Goal: Task Accomplishment & Management: Use online tool/utility

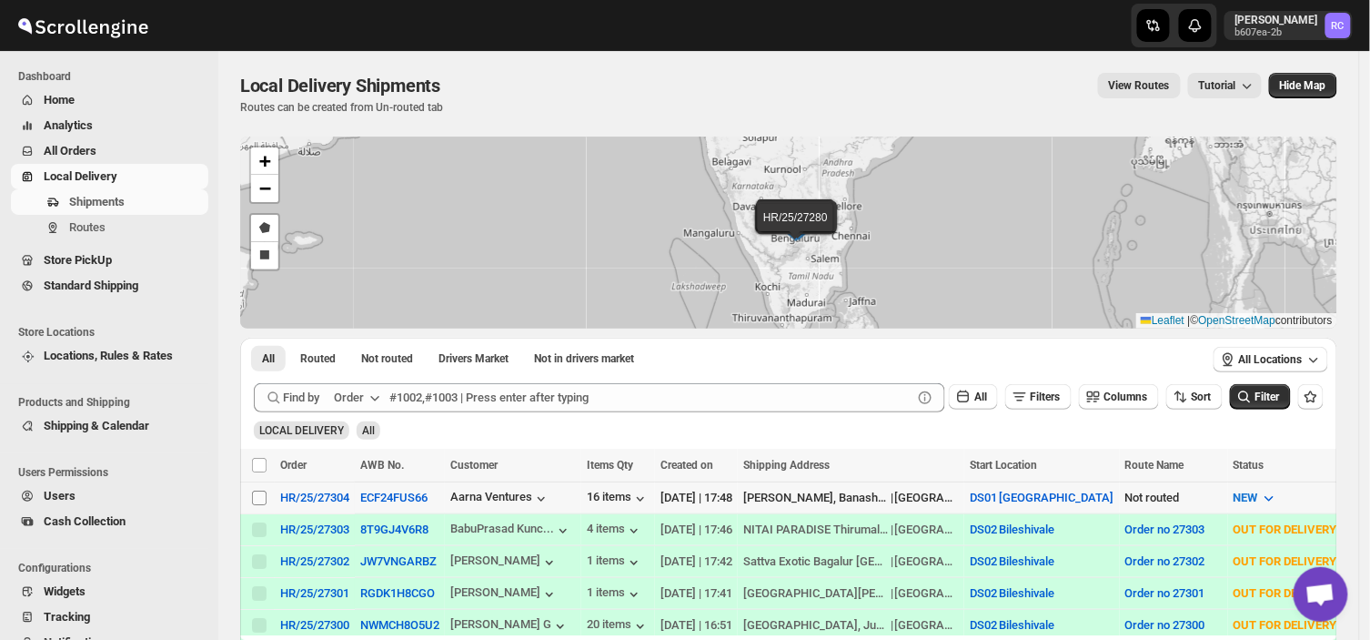
click at [255, 501] on input "Select shipment" at bounding box center [259, 497] width 15 height 15
checkbox input "true"
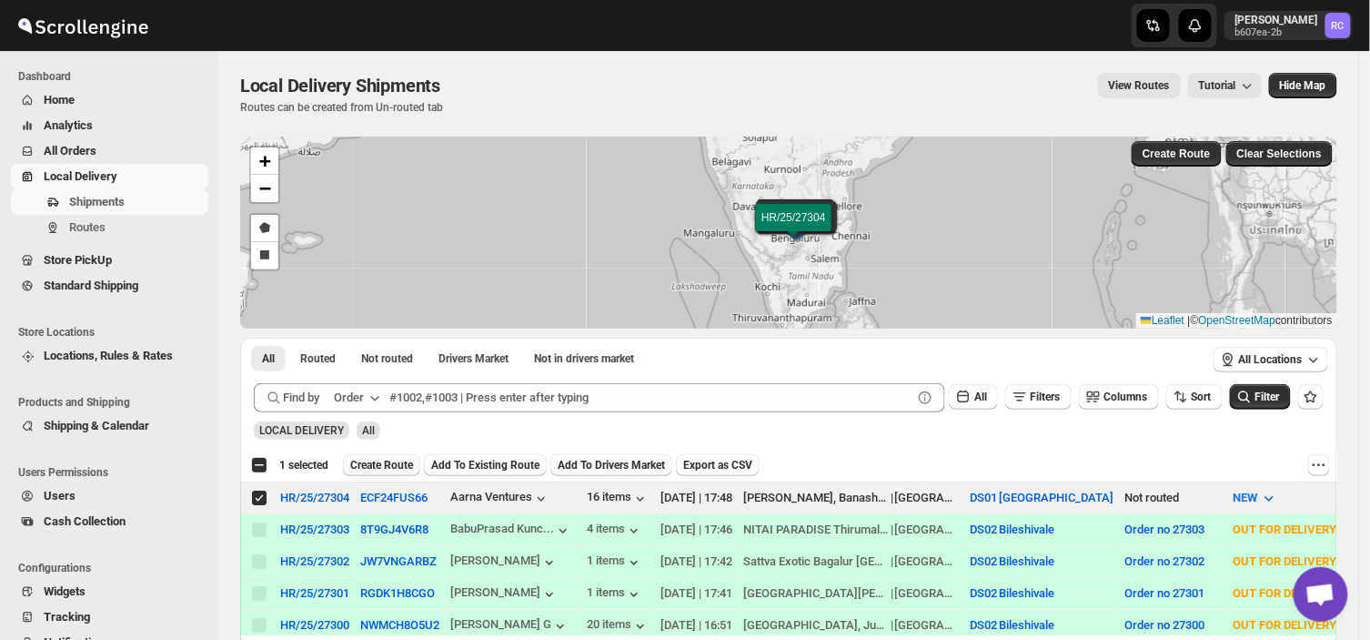
click at [391, 458] on span "Create Route" at bounding box center [381, 465] width 63 height 15
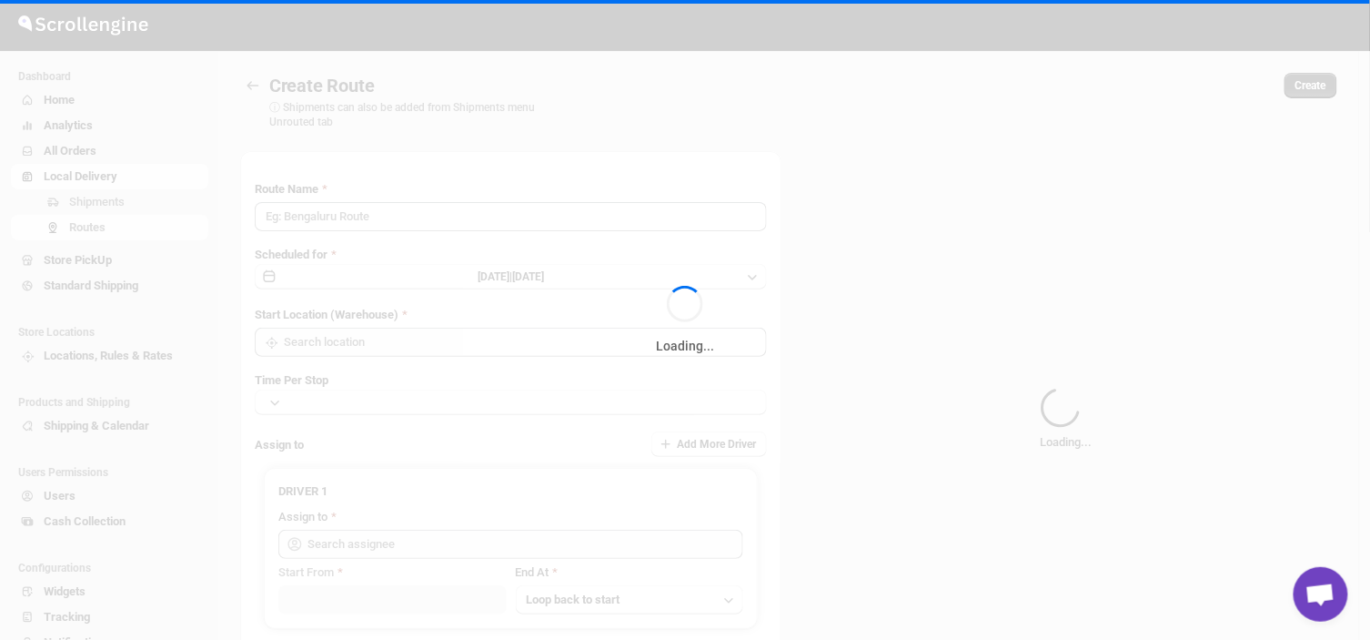
type input "Route - 30/08-0550"
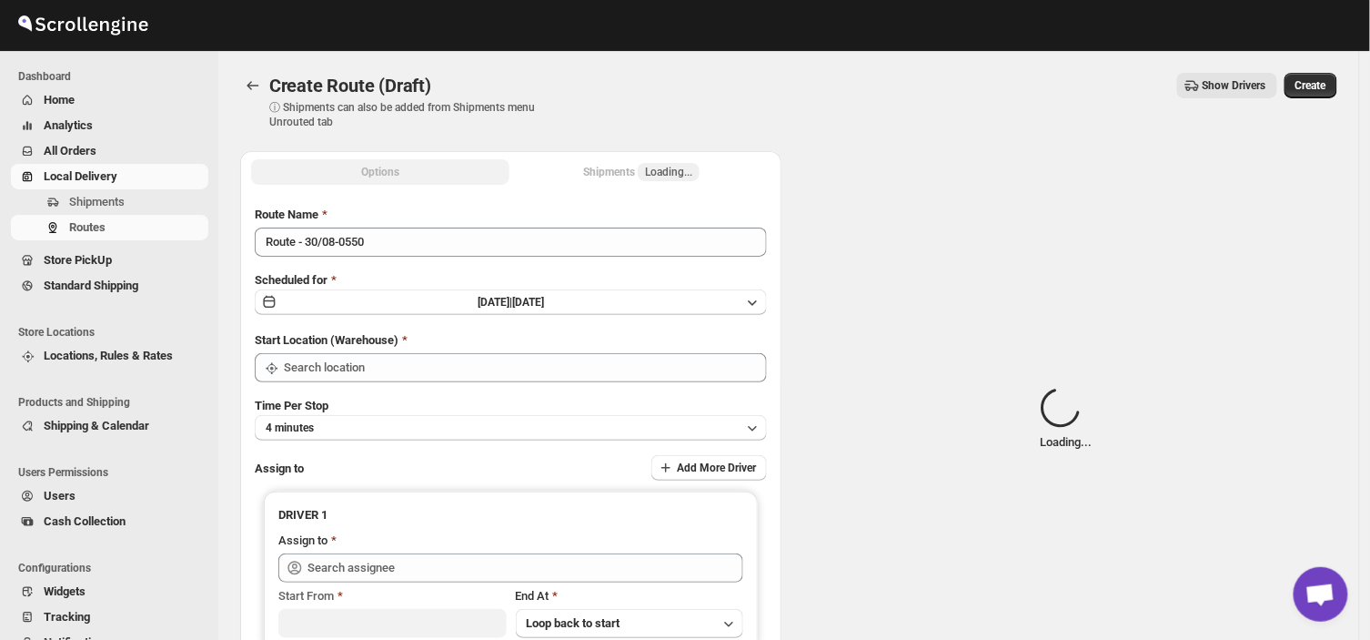
type input "DS01 [GEOGRAPHIC_DATA]"
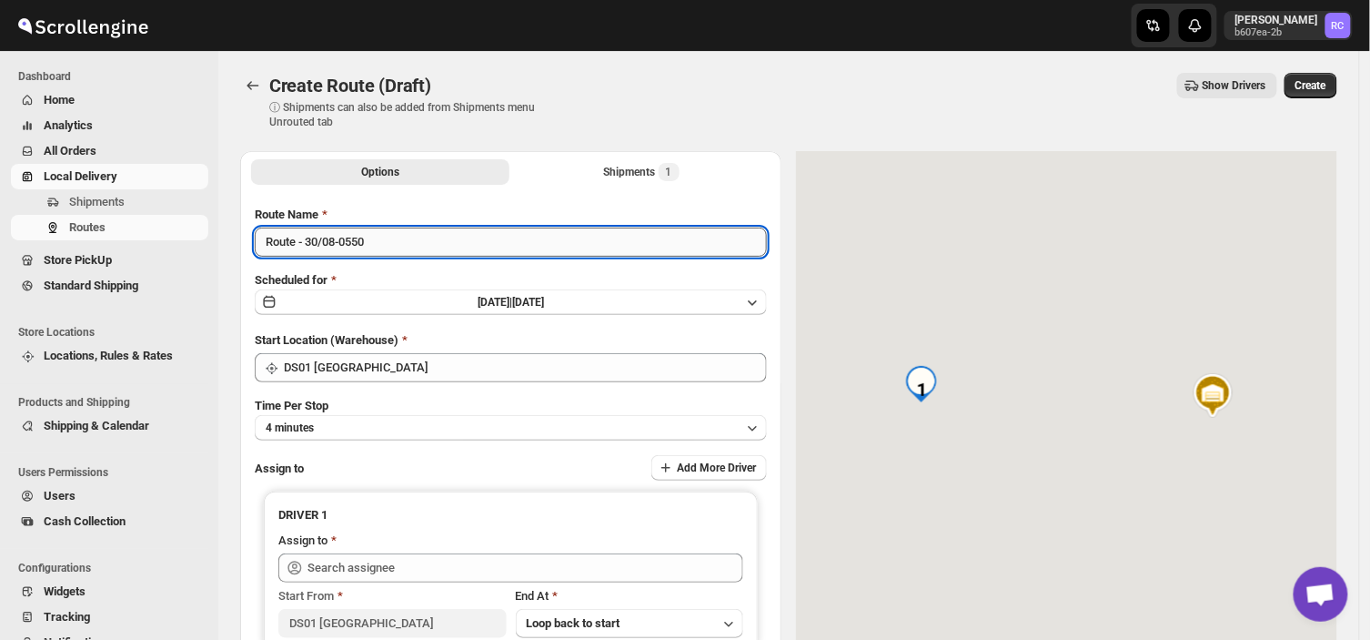
click at [379, 249] on input "Route - 30/08-0550" at bounding box center [511, 241] width 512 height 29
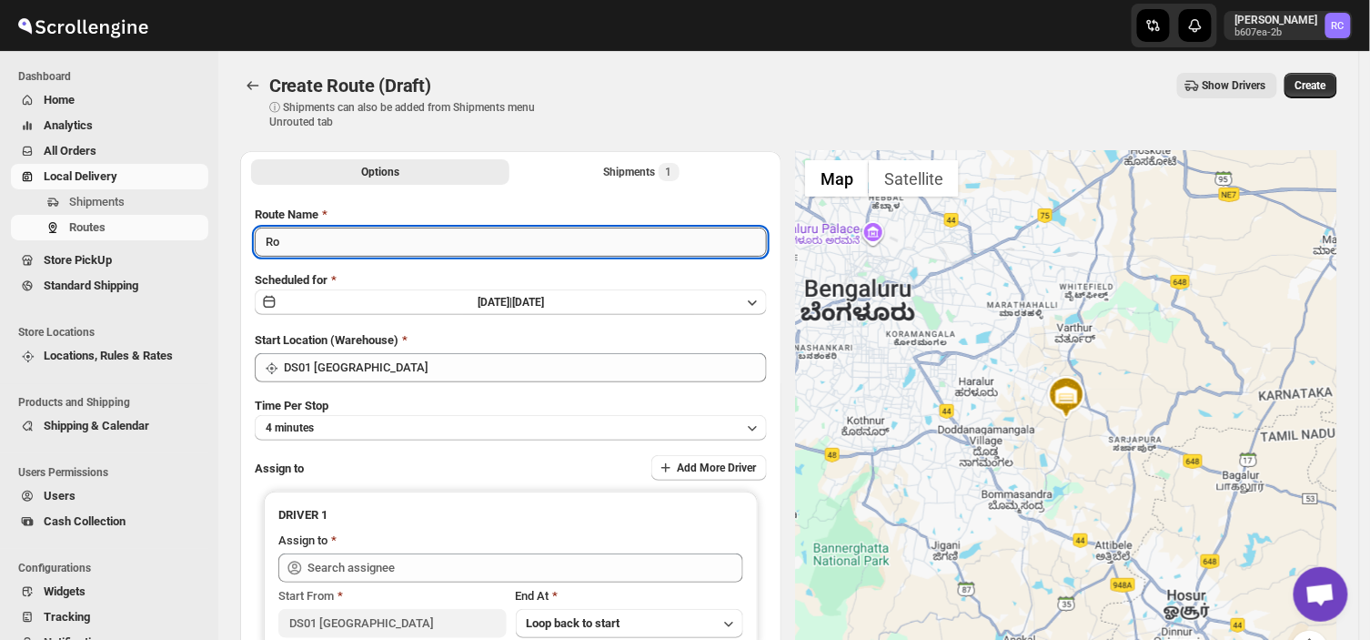
type input "R"
type input "Order no 27304"
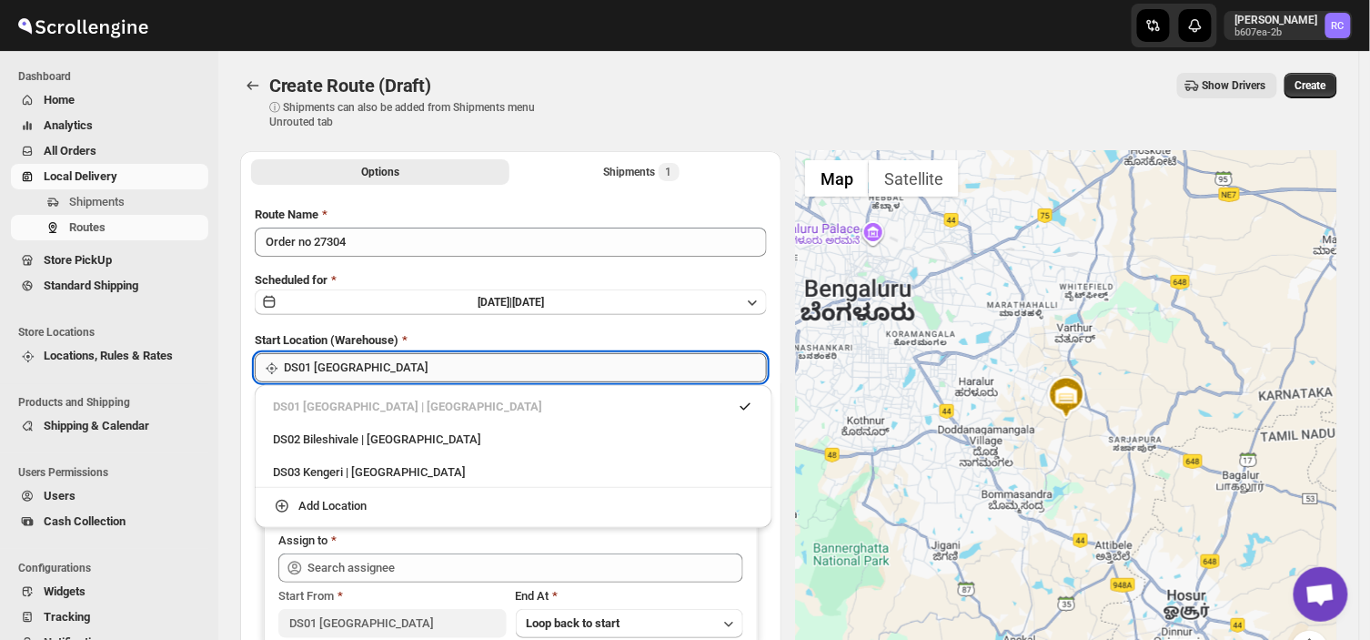
click at [374, 361] on input "DS01 [GEOGRAPHIC_DATA]" at bounding box center [525, 367] width 483 height 29
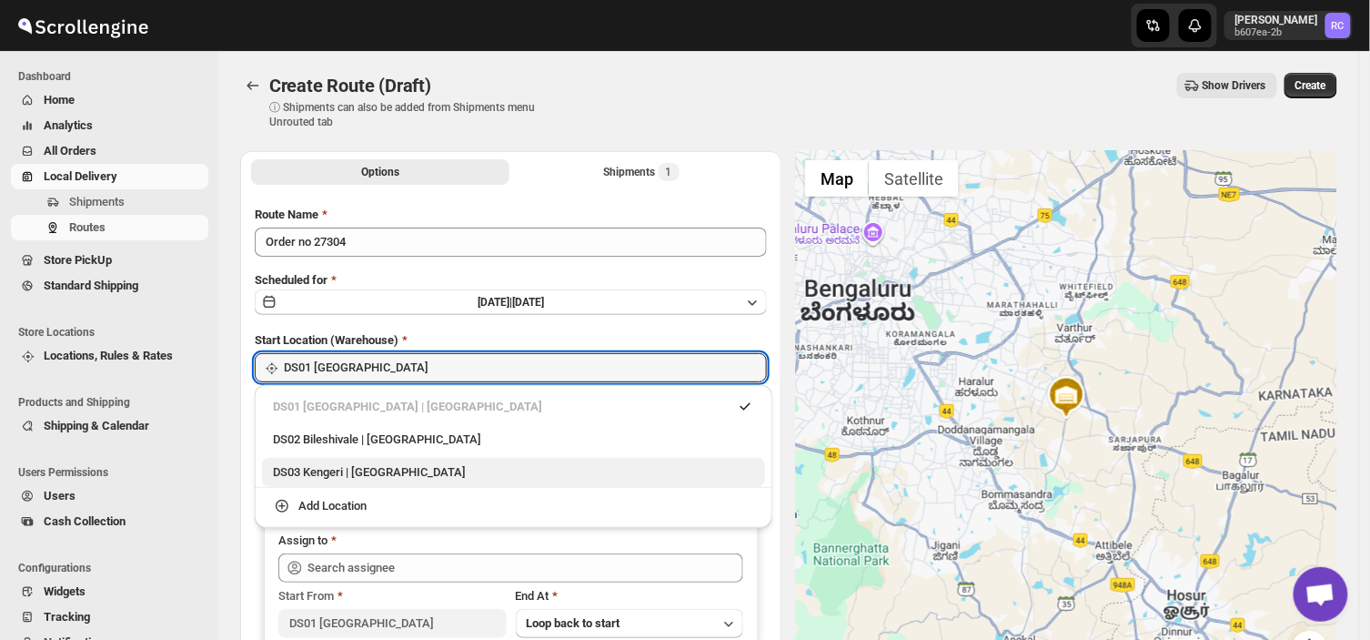
click at [330, 474] on div "DS03 Kengeri | [GEOGRAPHIC_DATA]" at bounding box center [513, 472] width 481 height 18
type input "DS03 Kengeri"
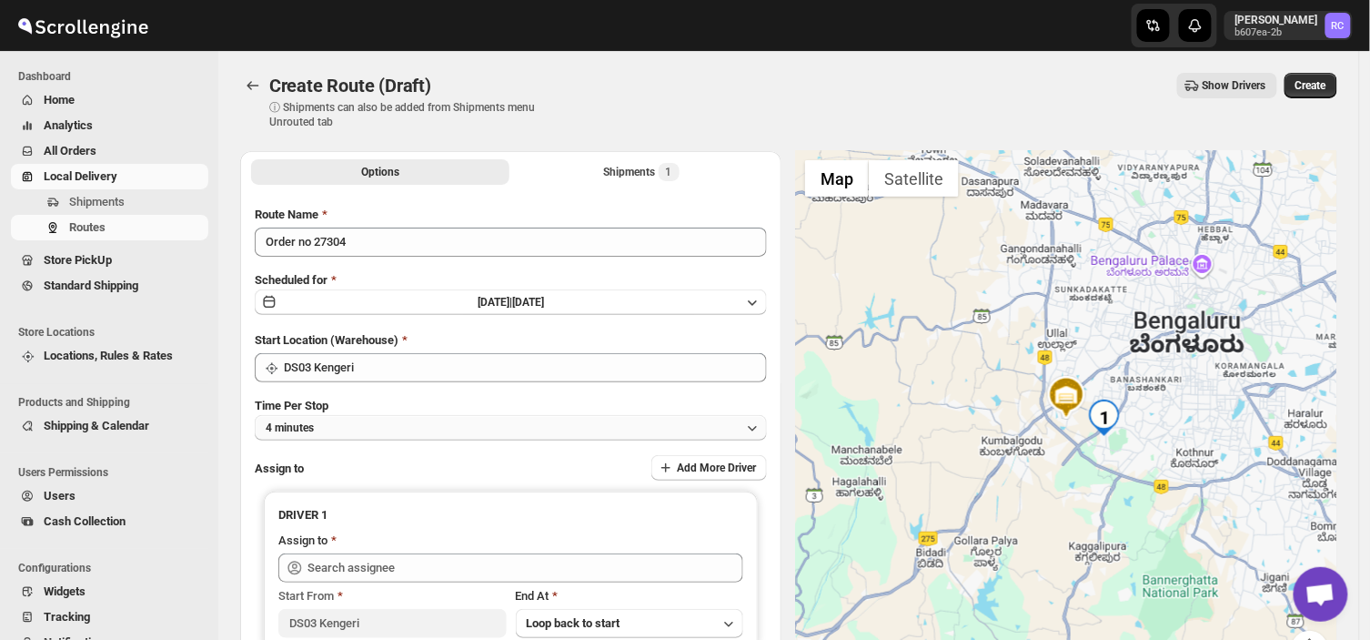
click at [357, 425] on button "4 minutes" at bounding box center [511, 427] width 512 height 25
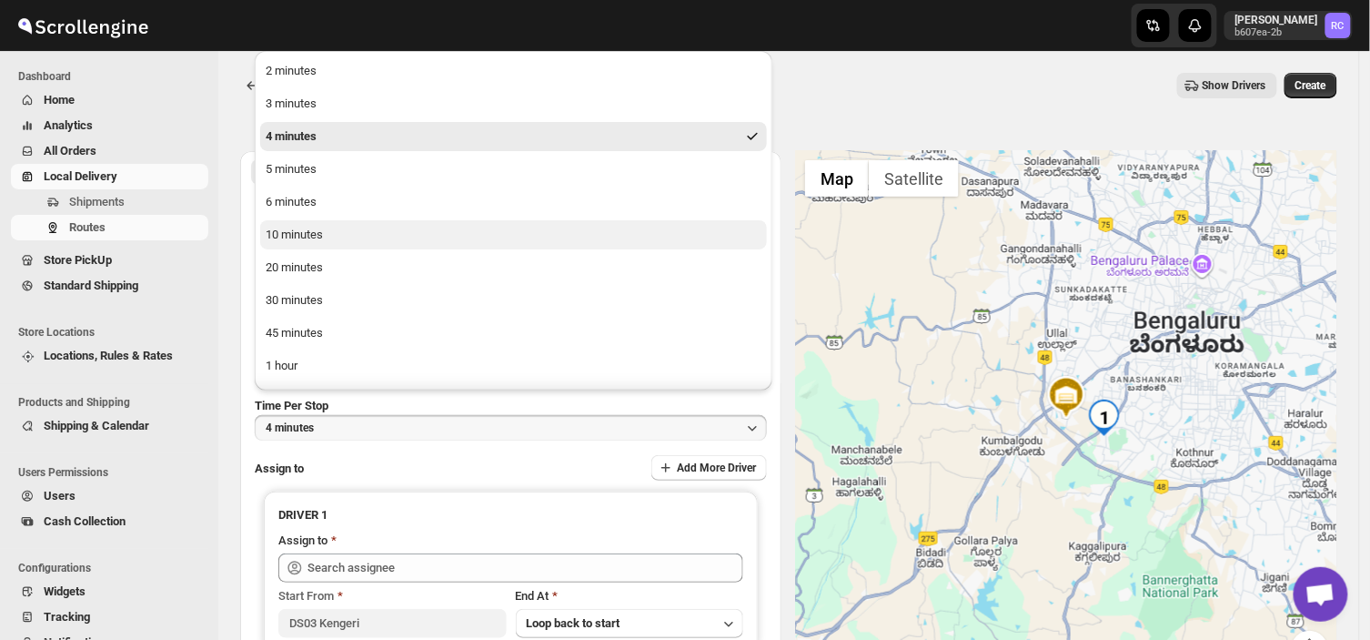
click at [315, 233] on div "10 minutes" at bounding box center [294, 235] width 57 height 18
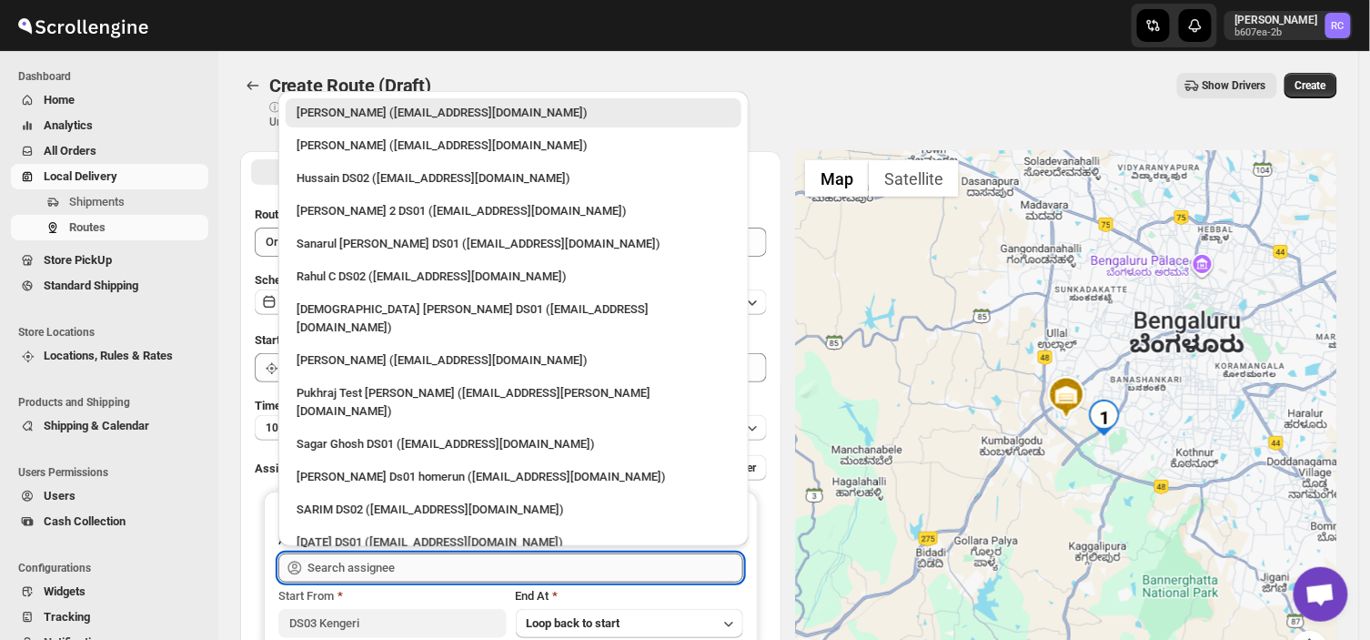
click at [416, 566] on input "text" at bounding box center [525, 567] width 436 height 29
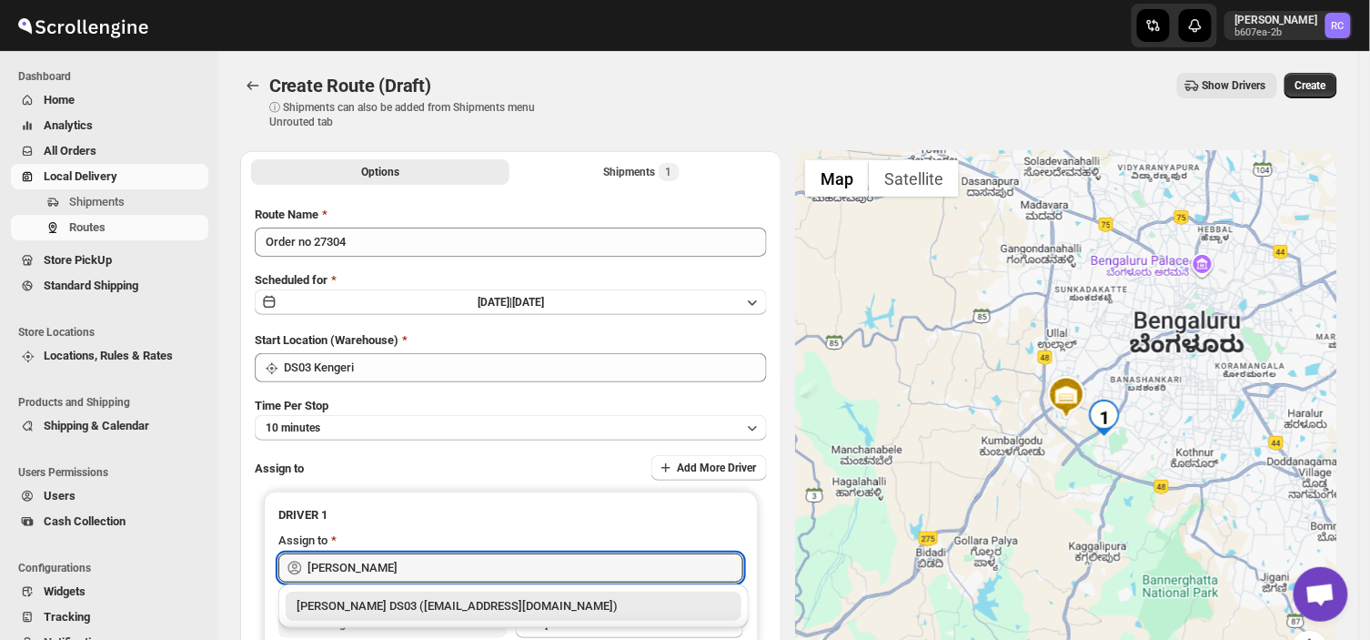
click at [397, 617] on div "[PERSON_NAME] DS03 ([EMAIL_ADDRESS][DOMAIN_NAME])" at bounding box center [514, 605] width 456 height 29
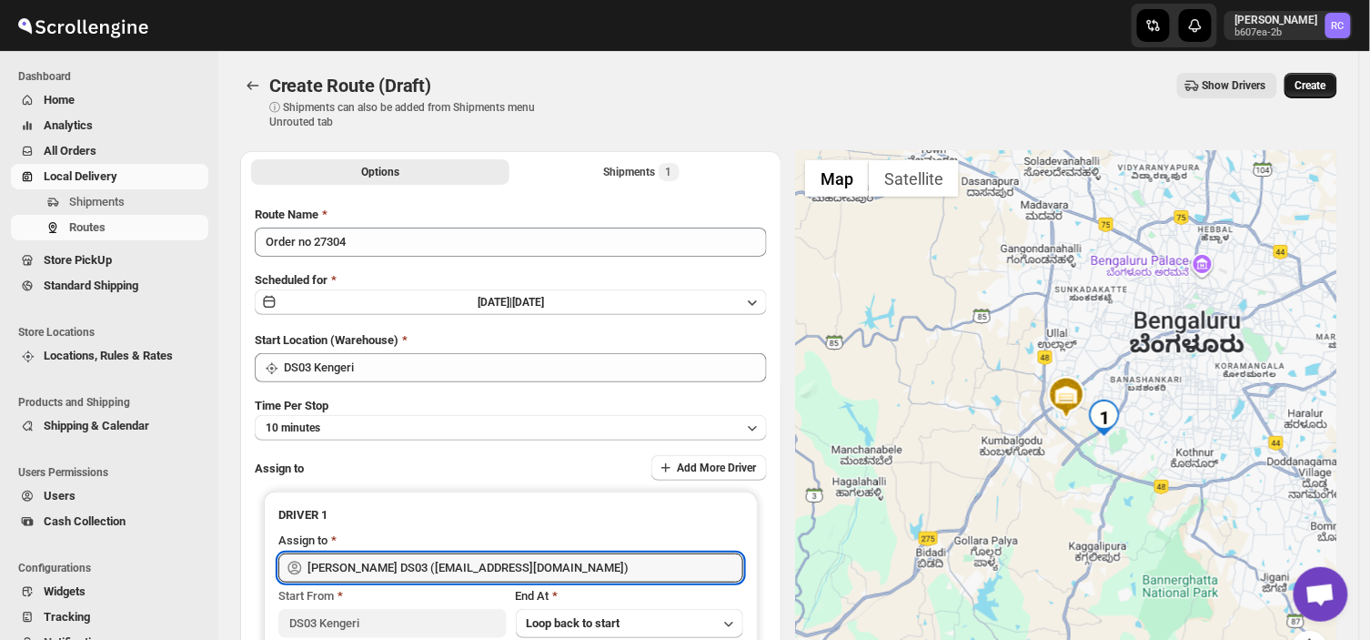
type input "[PERSON_NAME] DS03 ([EMAIL_ADDRESS][DOMAIN_NAME])"
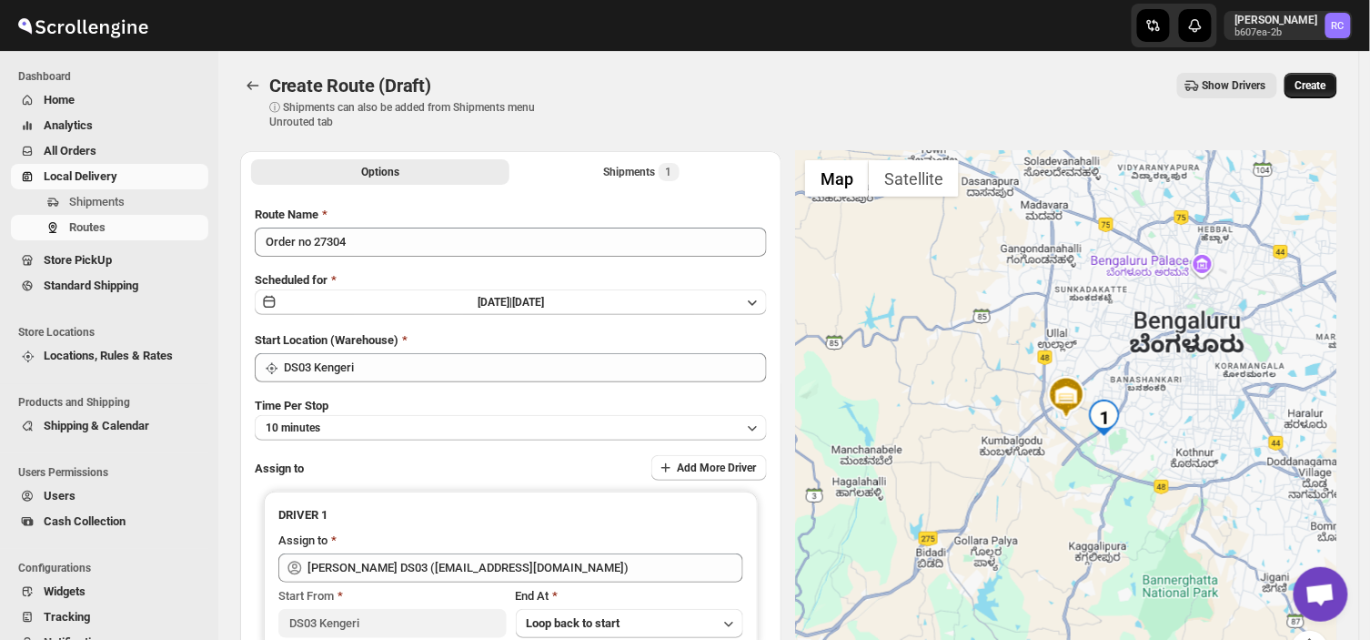
click at [1326, 78] on span "Create" at bounding box center [1310, 85] width 31 height 15
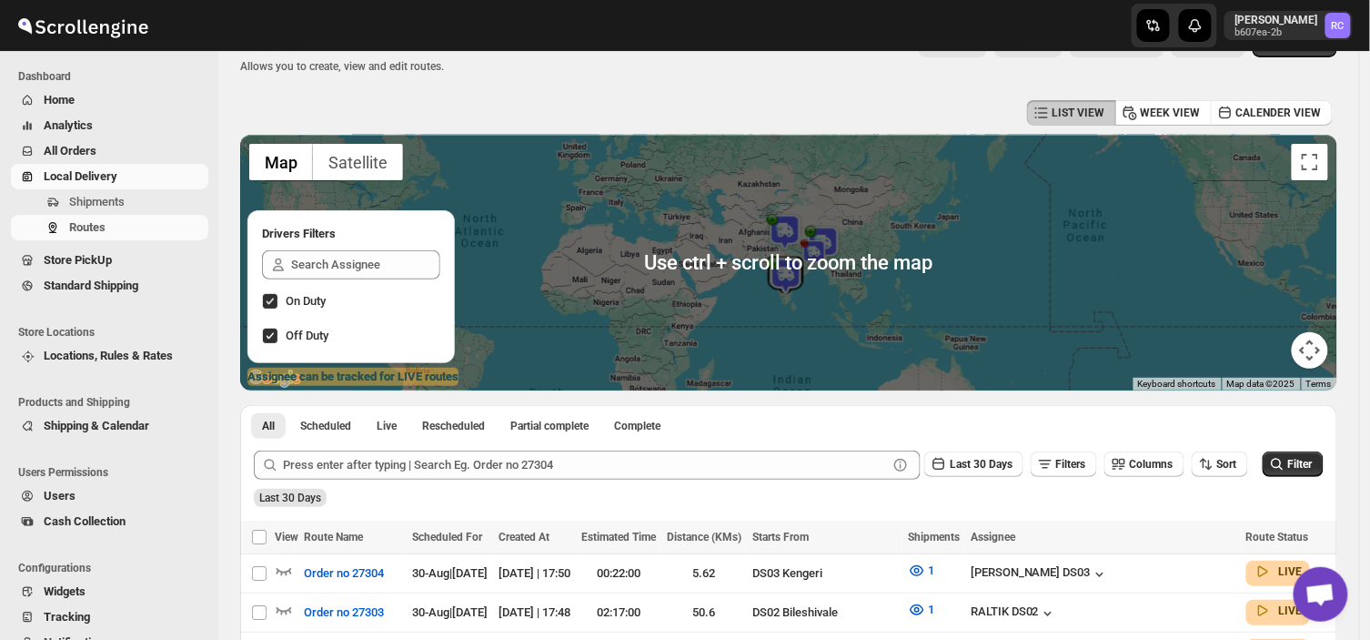
scroll to position [91, 0]
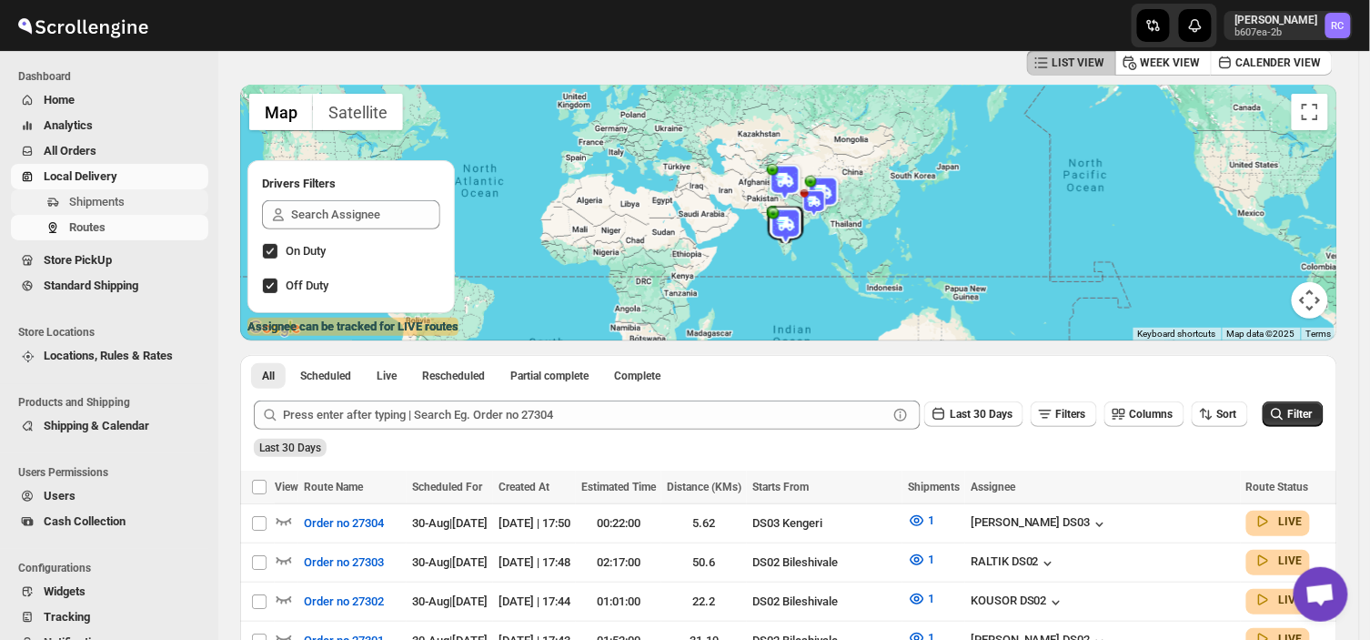
click at [83, 193] on span "Shipments" at bounding box center [137, 202] width 136 height 18
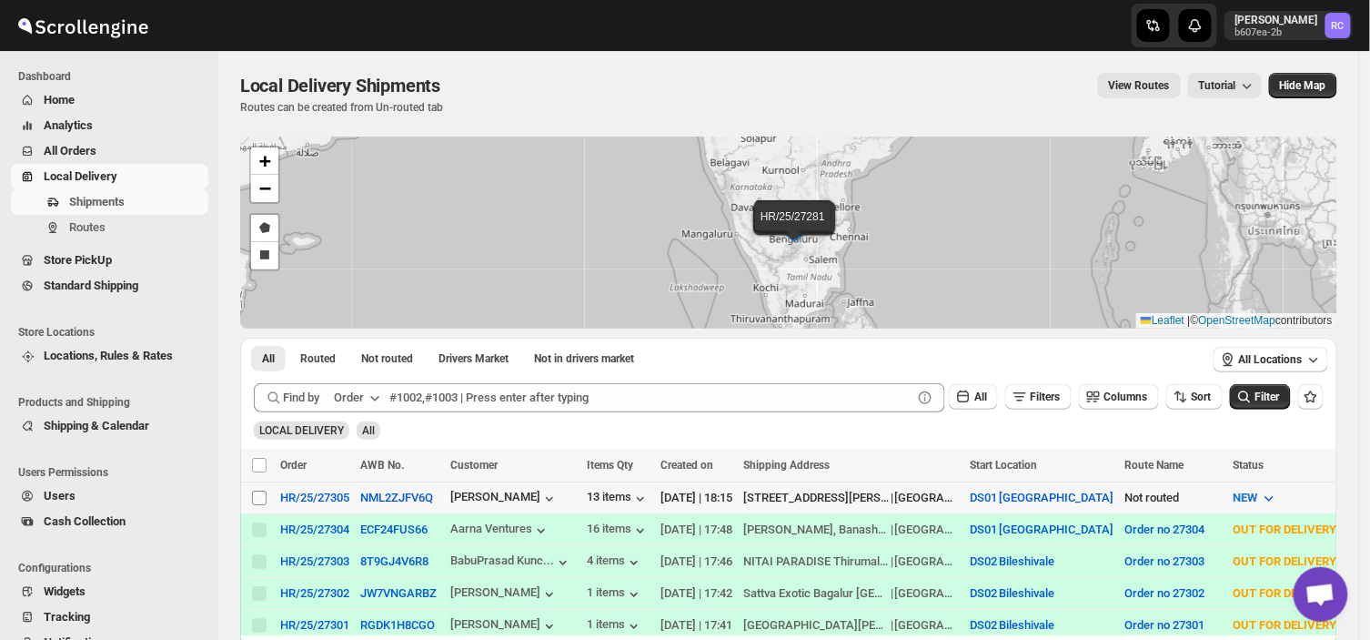
click at [257, 496] on input "Select shipment" at bounding box center [259, 497] width 15 height 15
checkbox input "true"
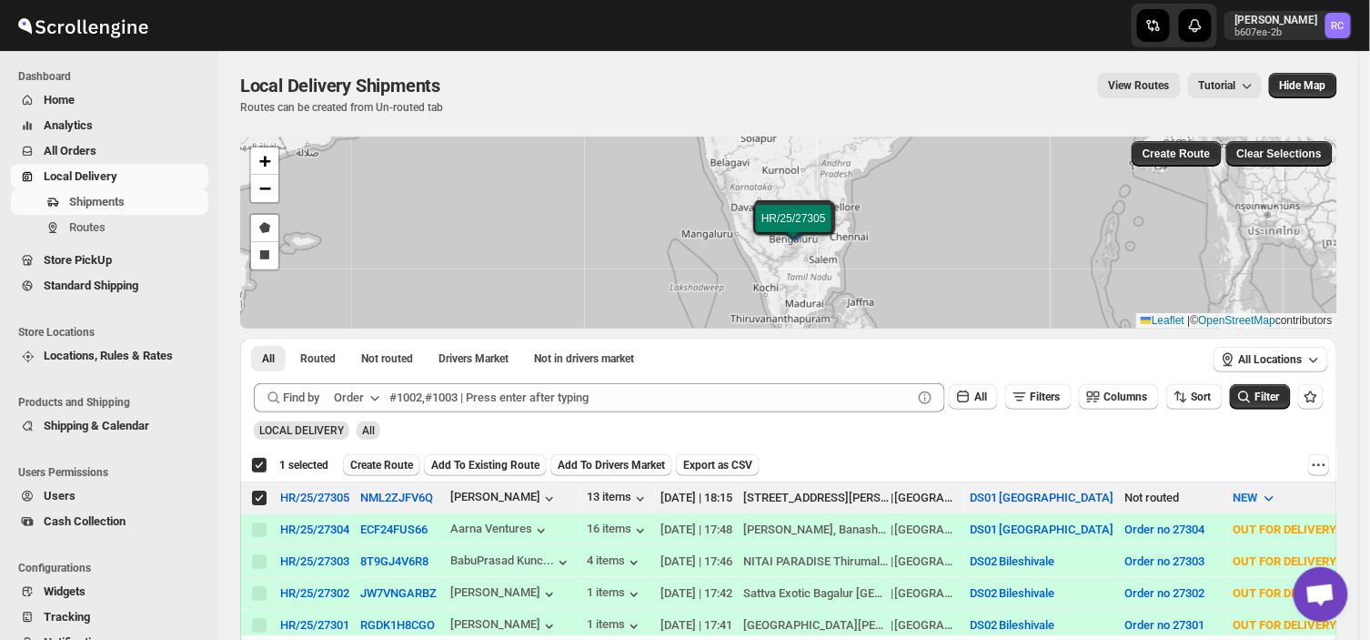
click at [384, 462] on span "Create Route" at bounding box center [381, 465] width 63 height 15
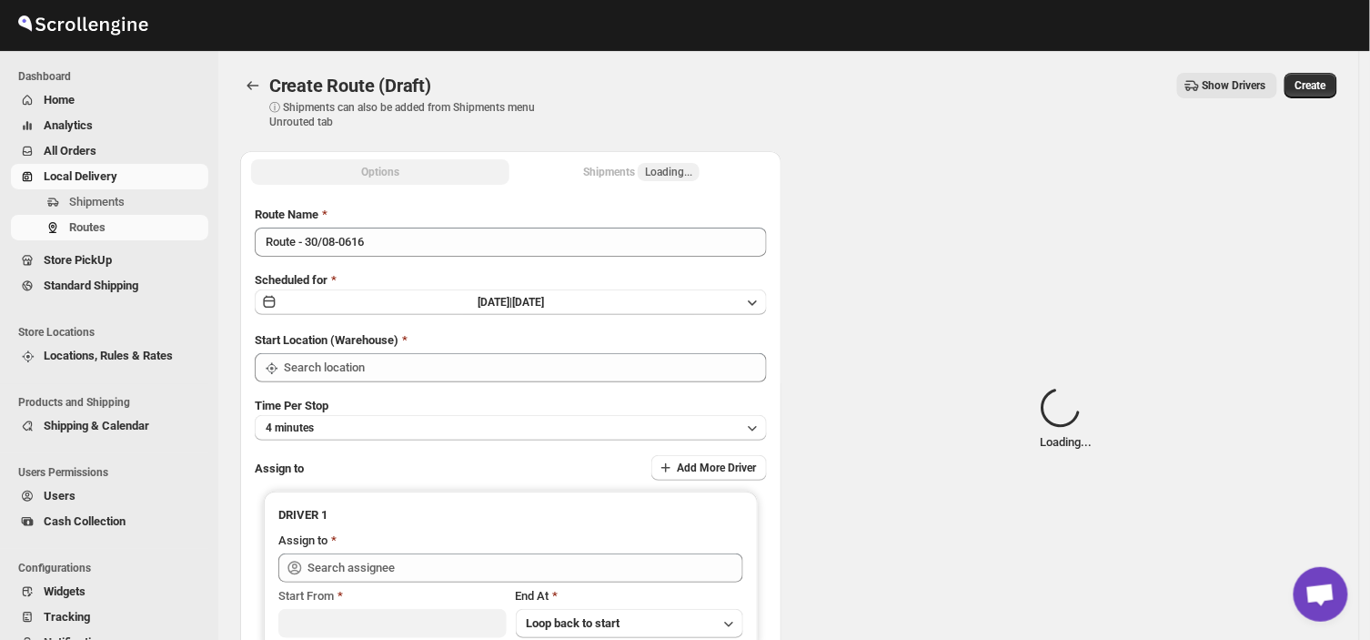
type input "DS01 [GEOGRAPHIC_DATA]"
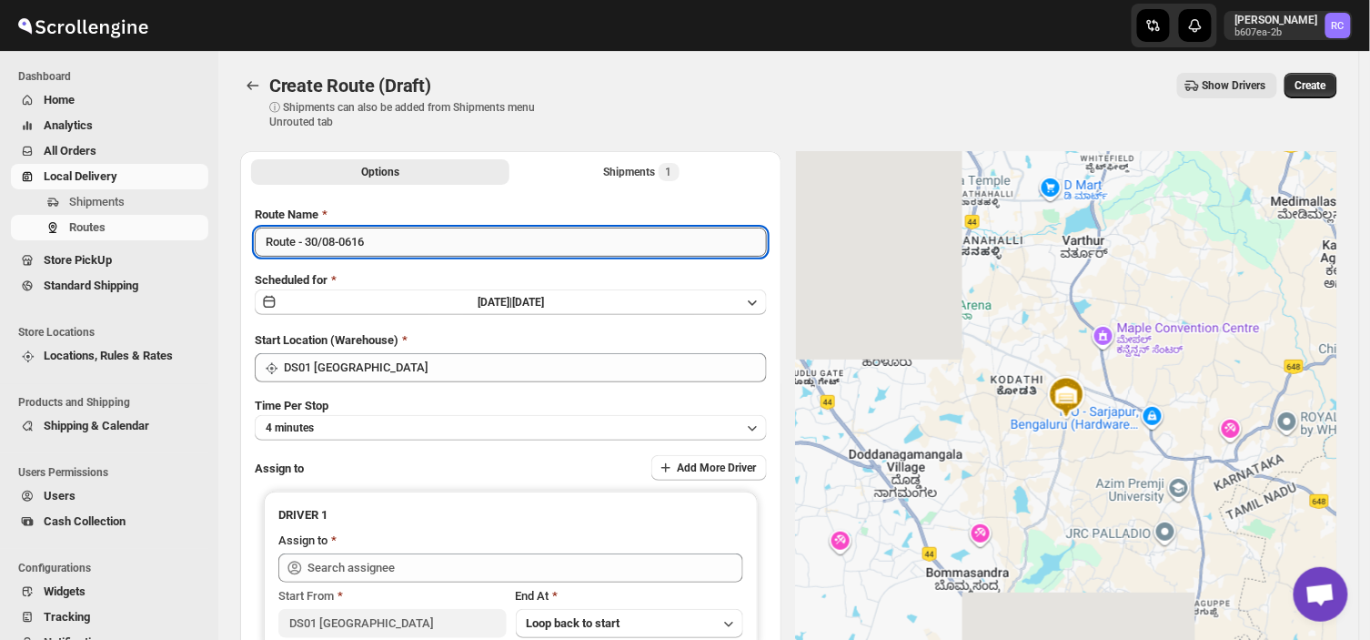
click at [384, 243] on input "Route - 30/08-0616" at bounding box center [511, 241] width 512 height 29
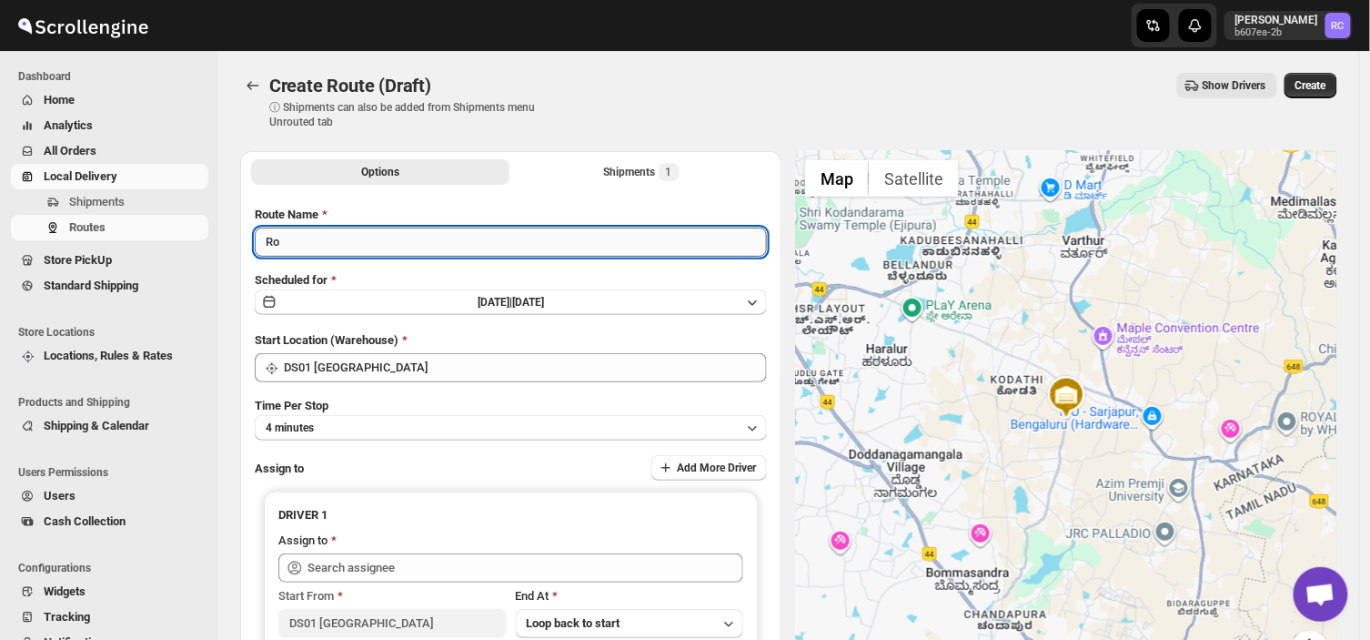
type input "R"
type input "Order no 27305"
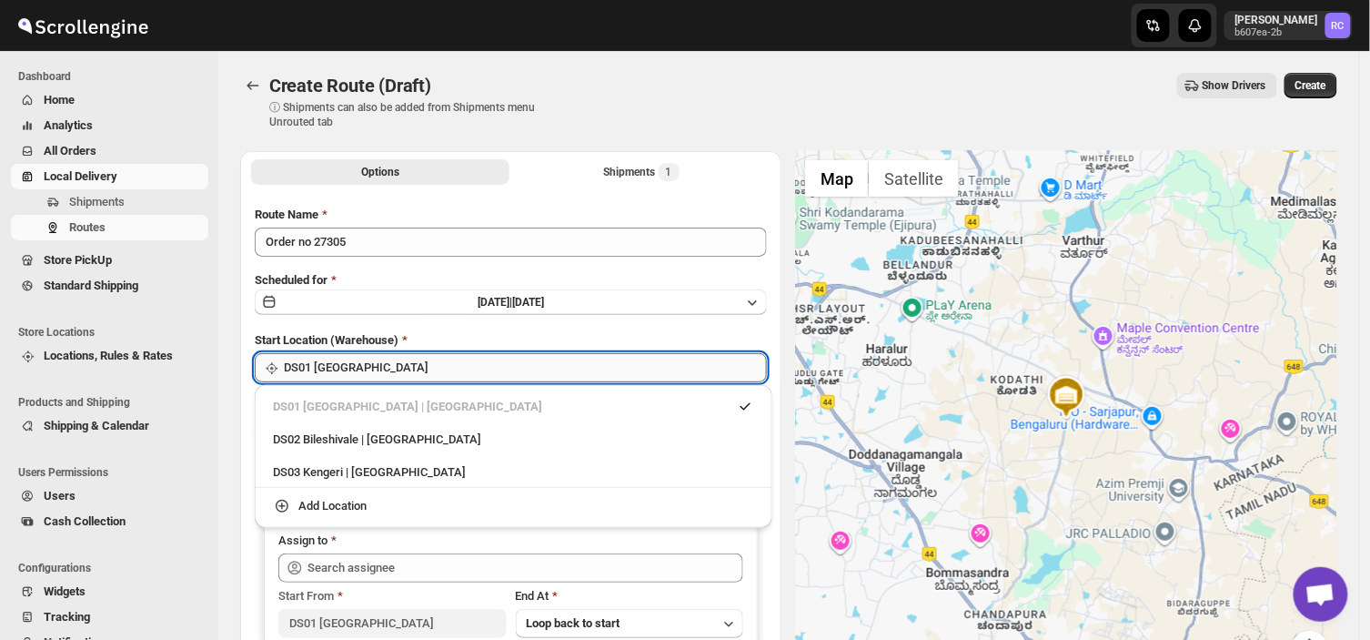
click at [396, 362] on input "DS01 [GEOGRAPHIC_DATA]" at bounding box center [525, 367] width 483 height 29
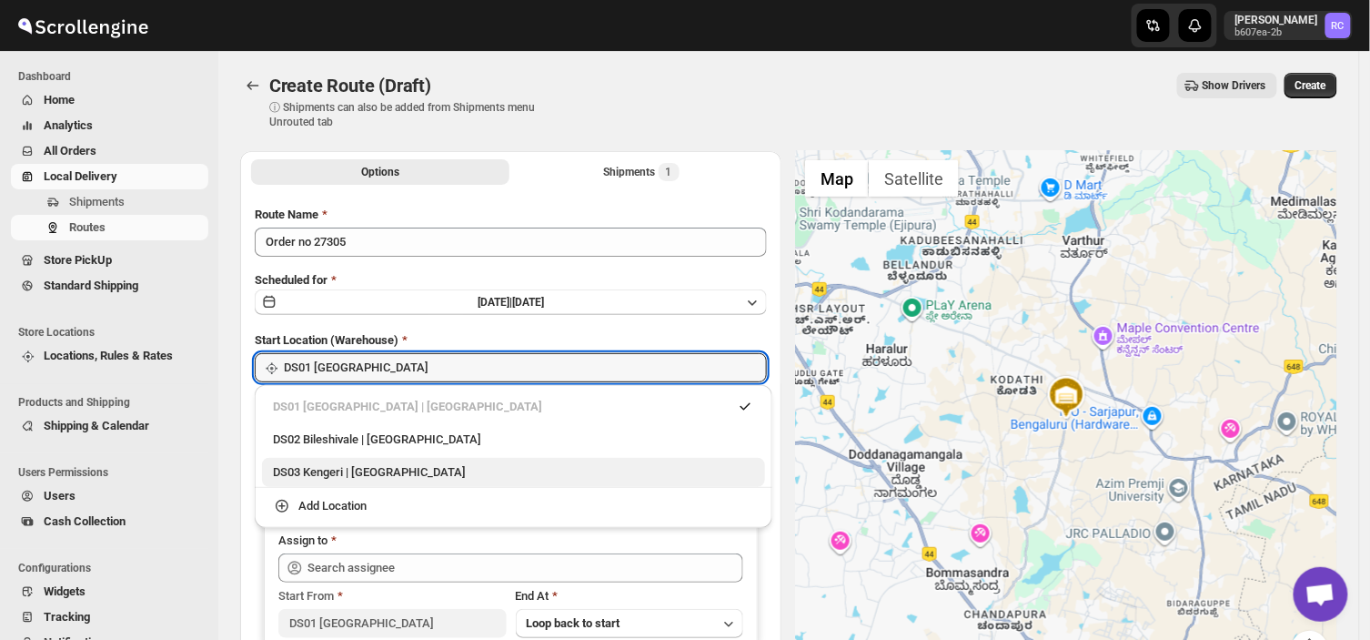
click at [378, 465] on div "DS03 Kengeri | [GEOGRAPHIC_DATA]" at bounding box center [513, 472] width 481 height 18
type input "DS03 Kengeri"
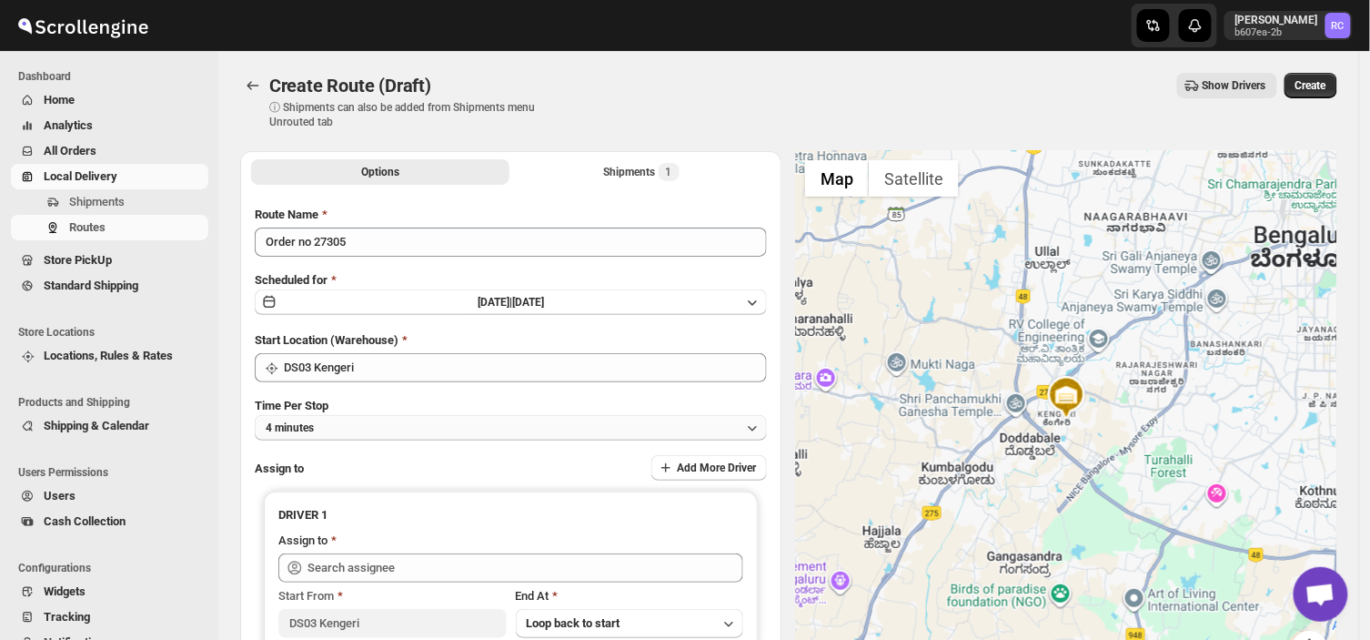
click at [339, 423] on button "4 minutes" at bounding box center [511, 427] width 512 height 25
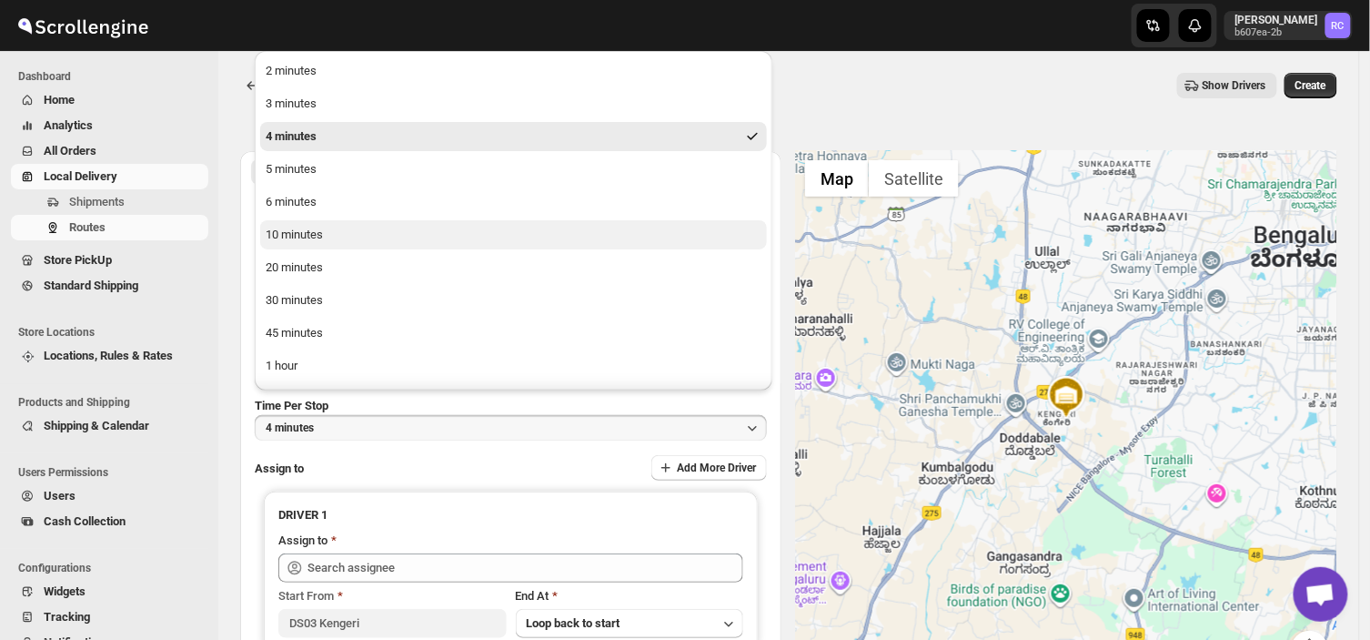
click at [295, 234] on div "10 minutes" at bounding box center [294, 235] width 57 height 18
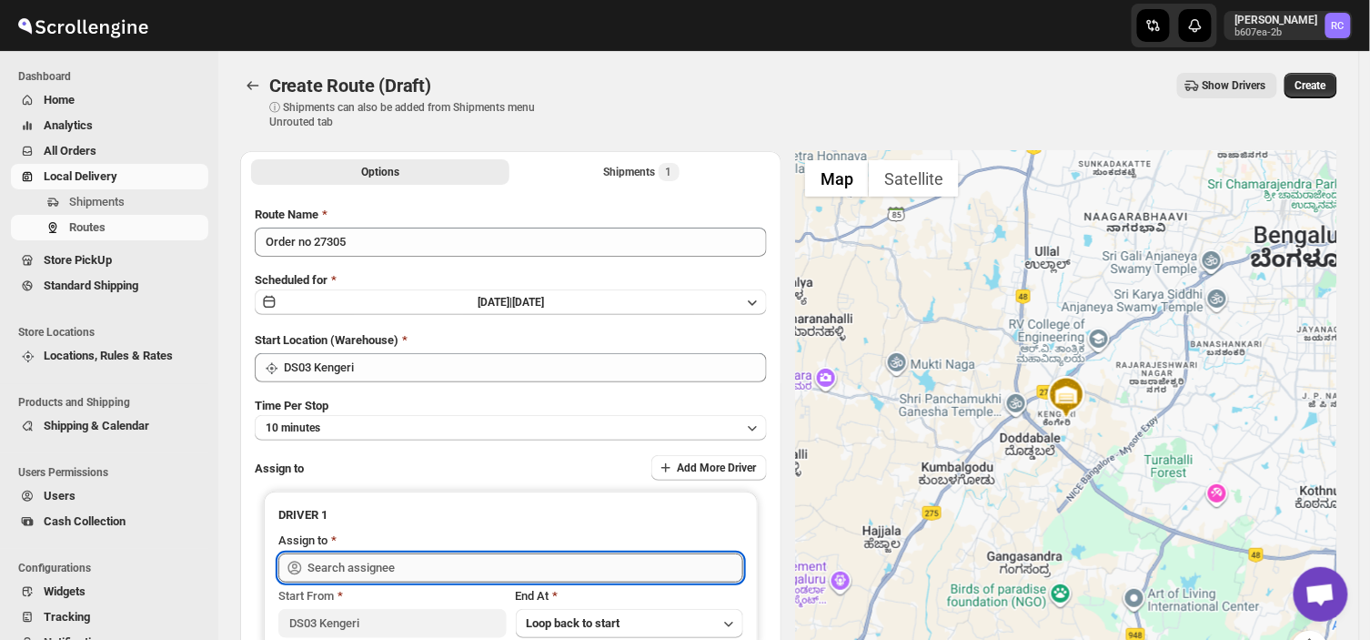
click at [434, 559] on input "text" at bounding box center [525, 567] width 436 height 29
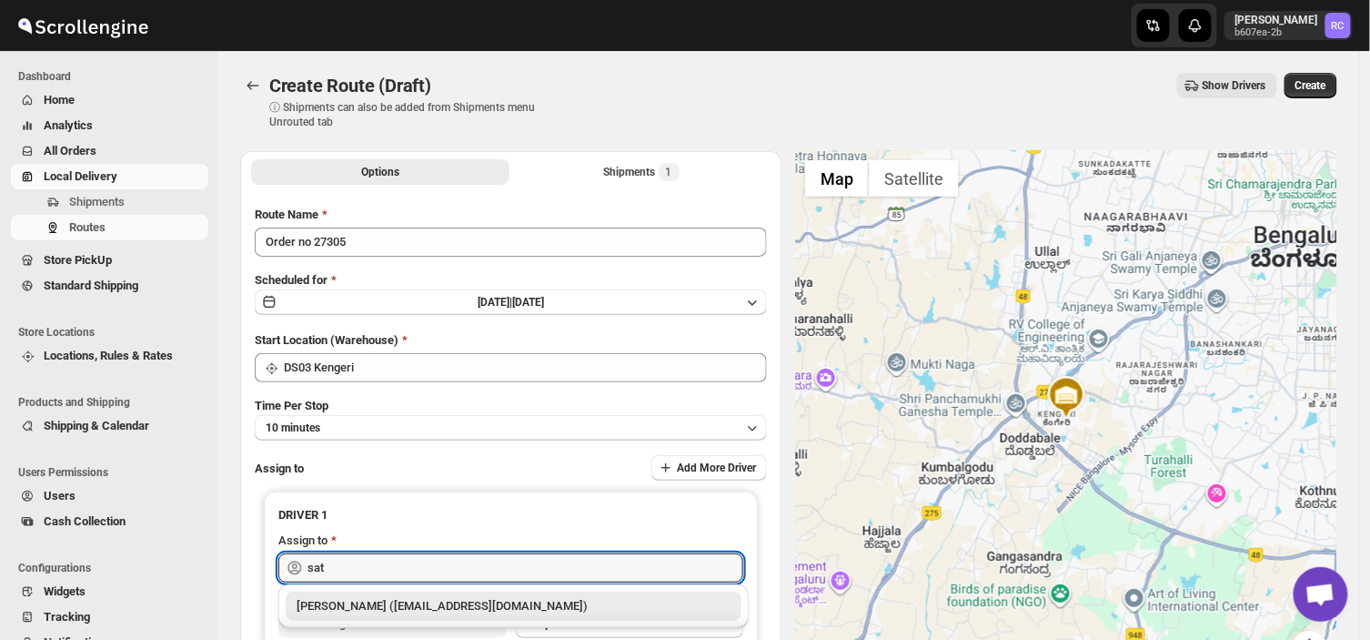
click at [403, 606] on div "[PERSON_NAME] ([EMAIL_ADDRESS][DOMAIN_NAME])" at bounding box center [514, 606] width 434 height 18
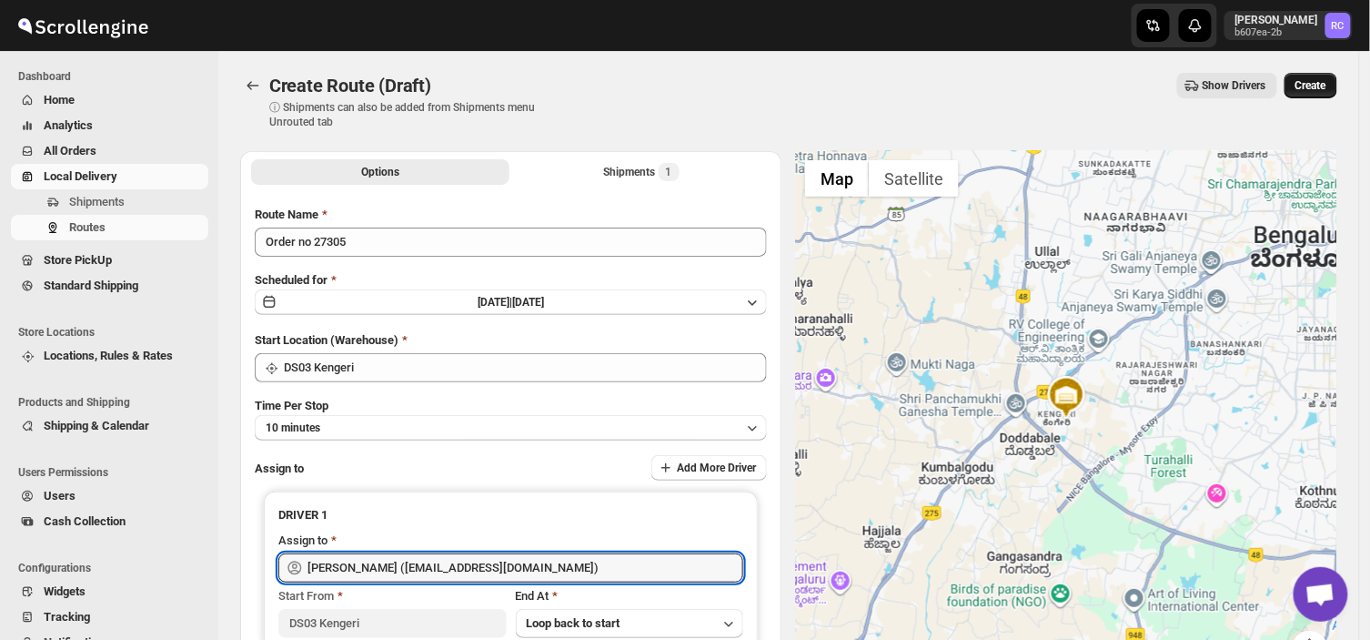
type input "[PERSON_NAME] ([EMAIL_ADDRESS][DOMAIN_NAME])"
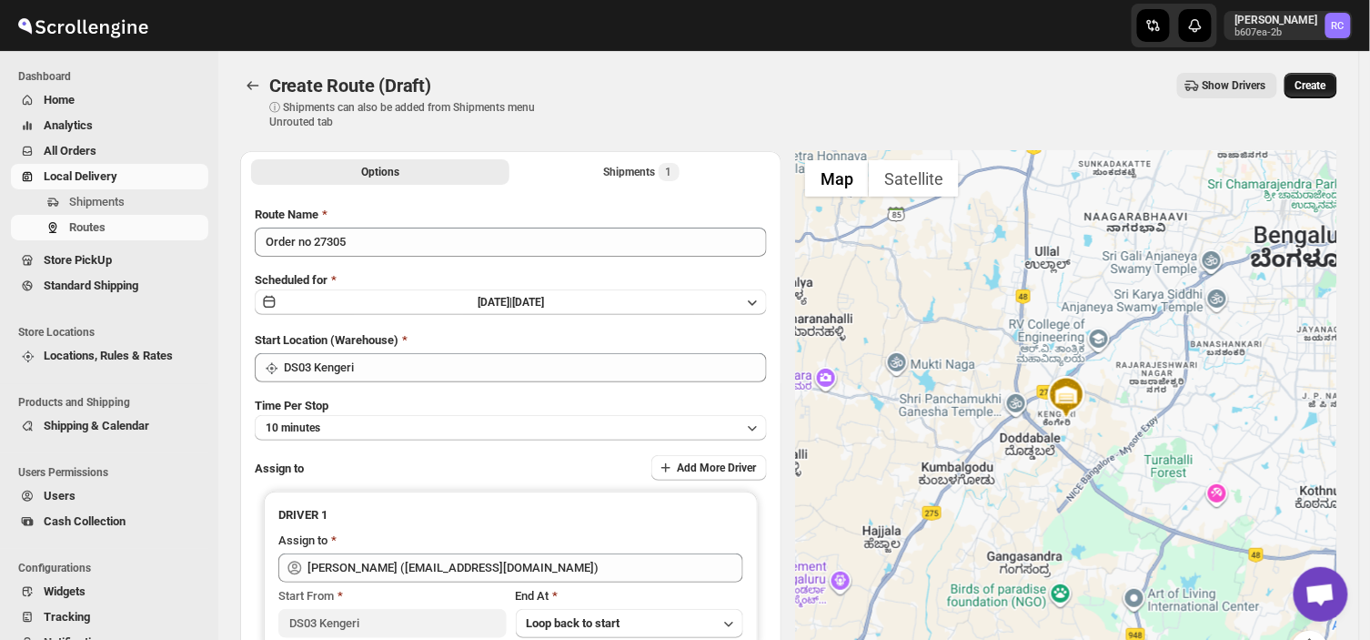
click at [1326, 86] on span "Create" at bounding box center [1310, 85] width 31 height 15
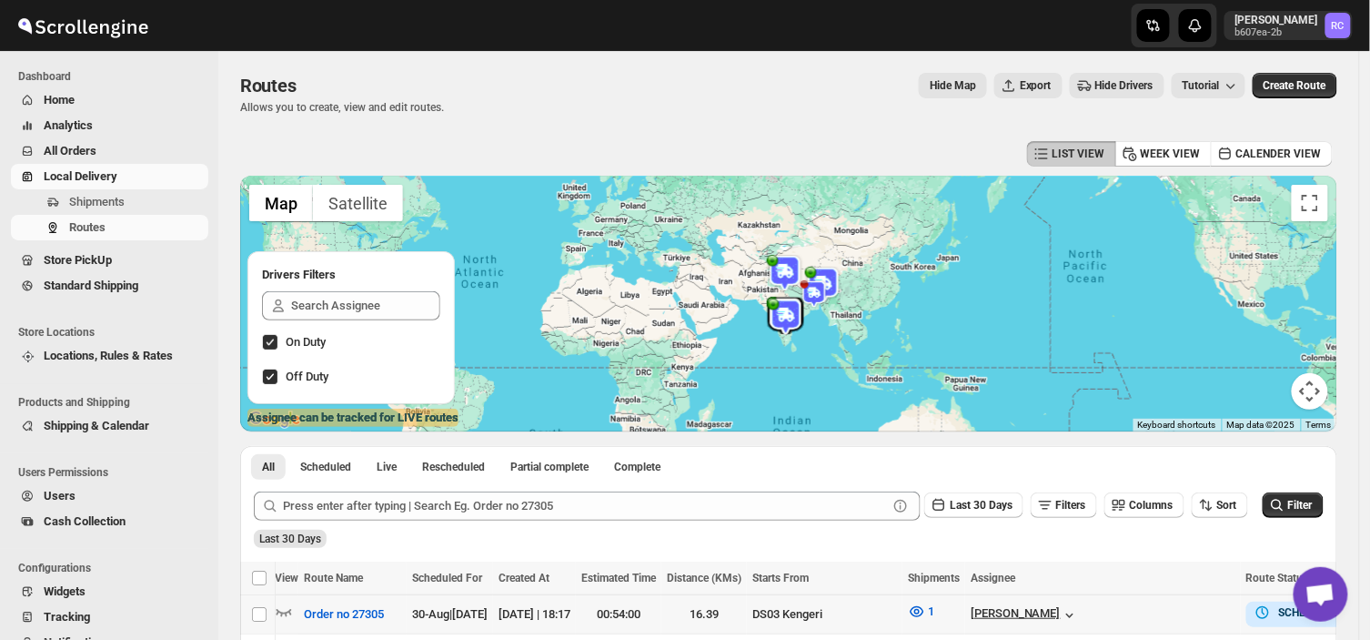
scroll to position [0, 78]
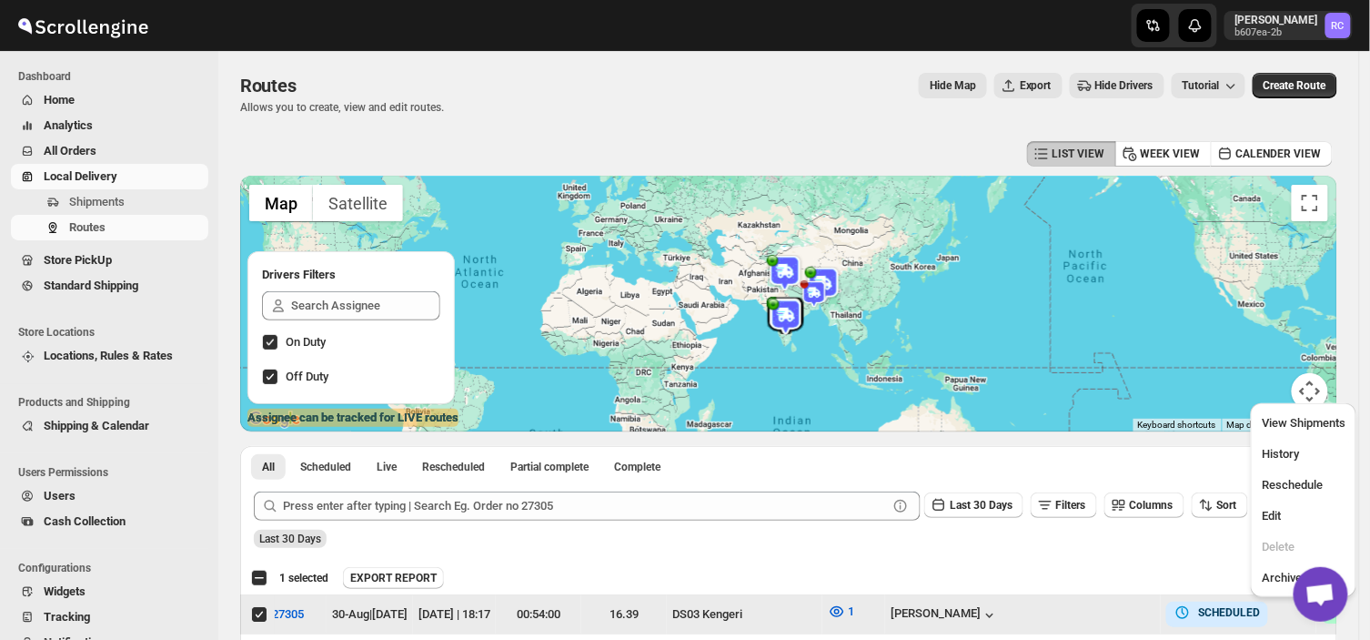
scroll to position [0, 0]
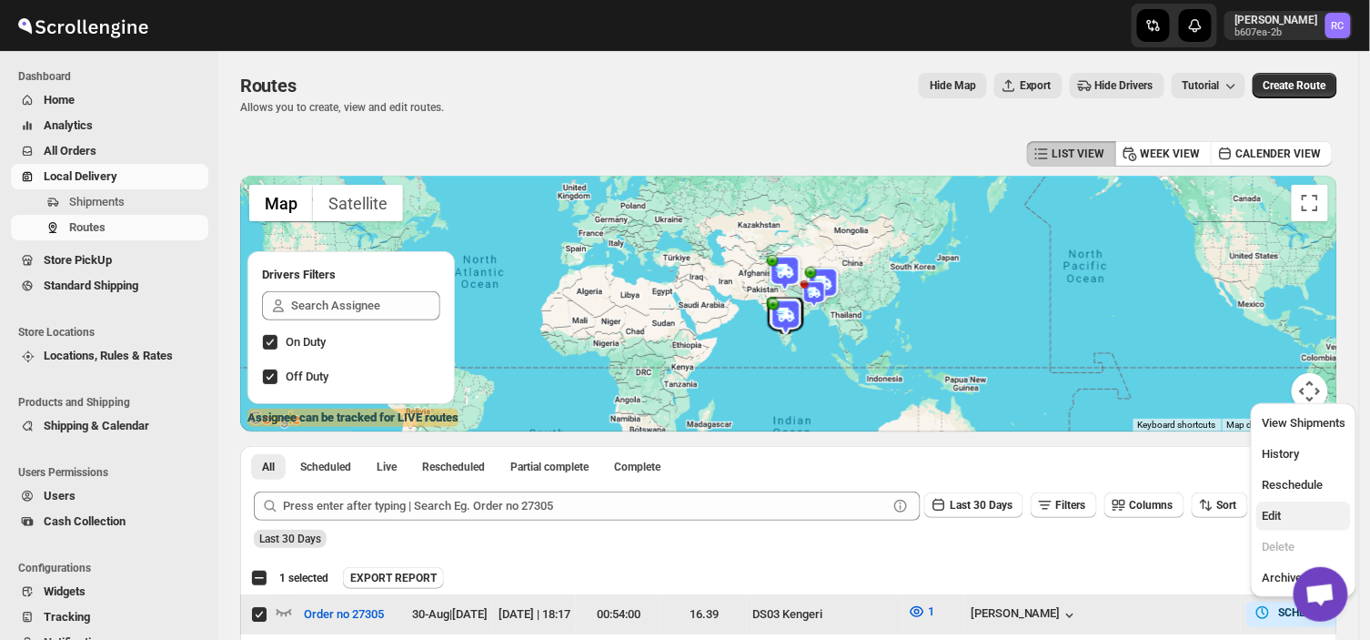
click at [1276, 514] on span "Edit" at bounding box center [1271, 516] width 19 height 14
checkbox input "false"
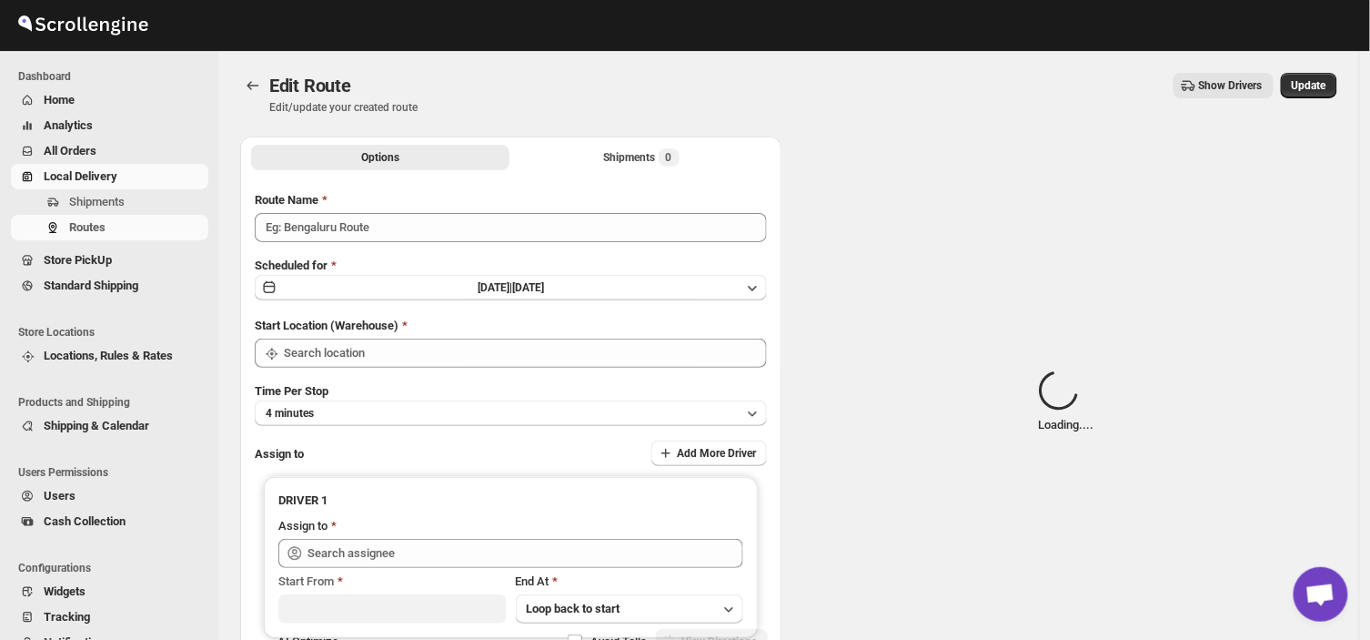
type input "Order no 27305"
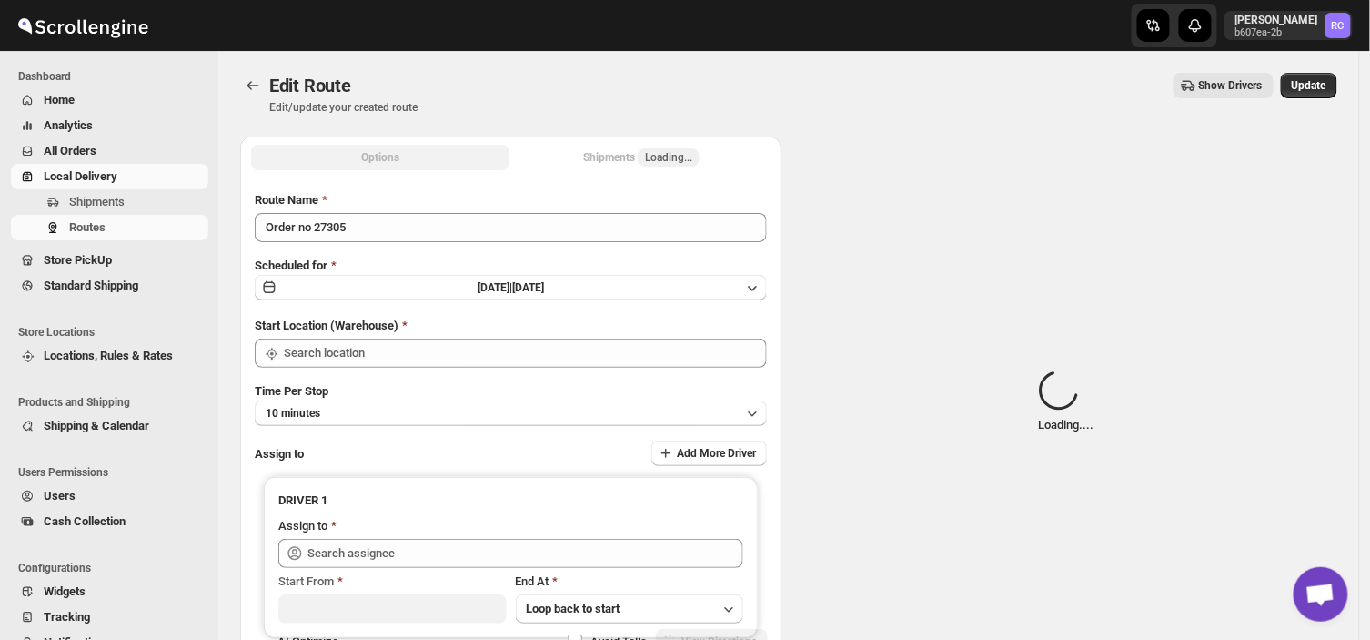
type input "DS03 Kengeri"
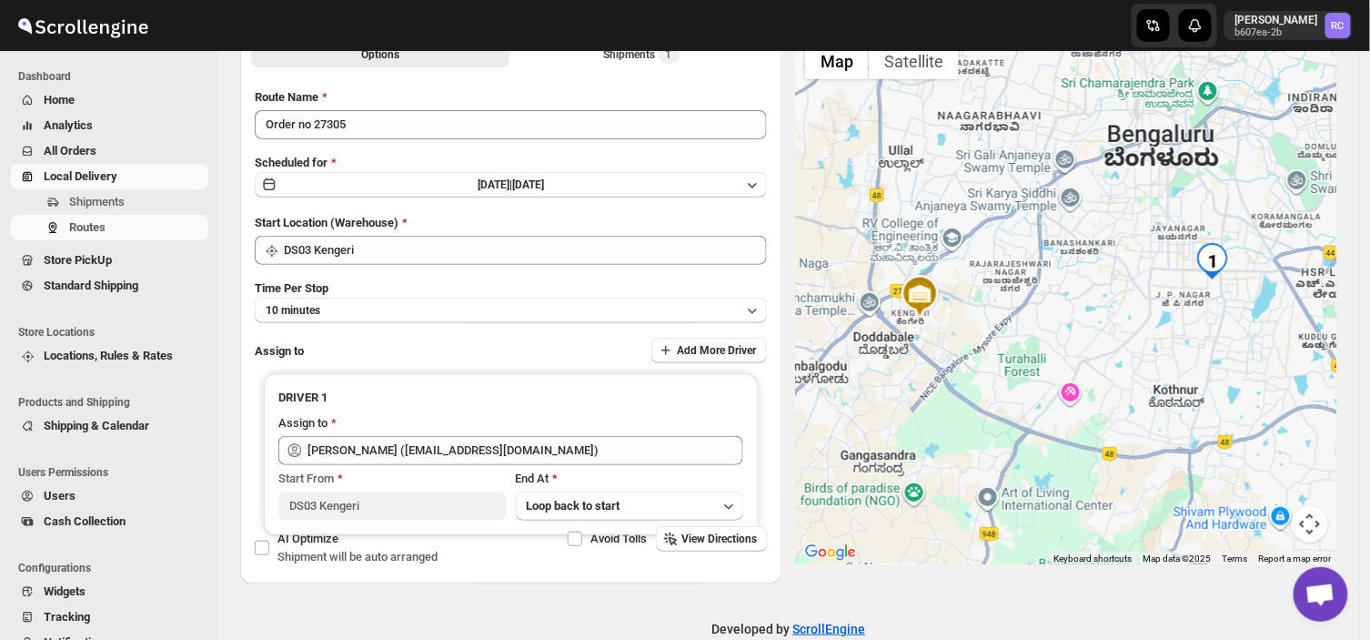
scroll to position [137, 0]
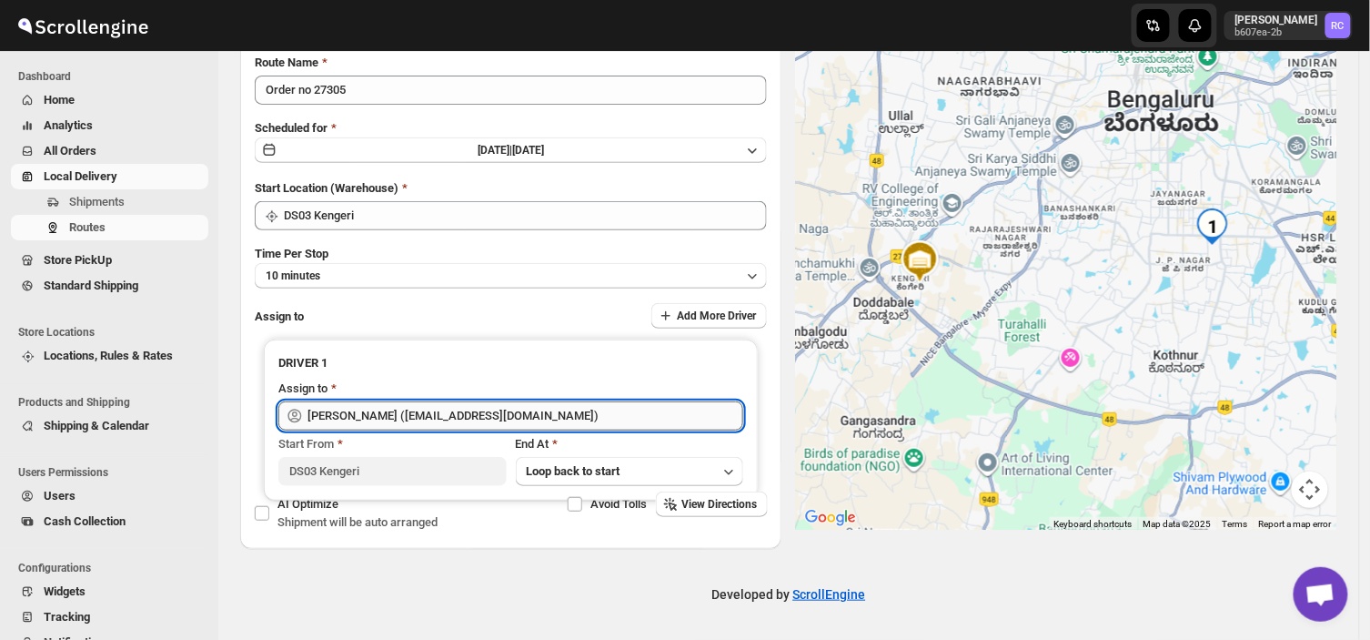
click at [562, 417] on input "[PERSON_NAME] ([EMAIL_ADDRESS][DOMAIN_NAME])" at bounding box center [525, 415] width 436 height 29
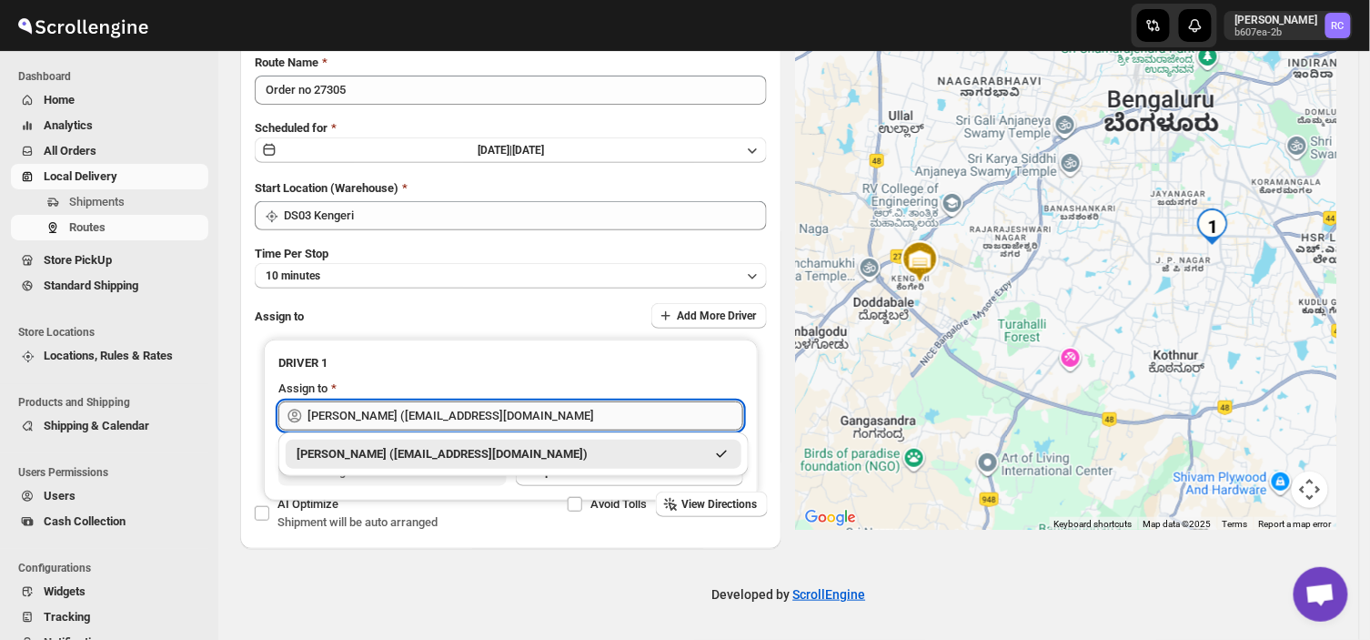
scroll to position [0, 0]
type input "S"
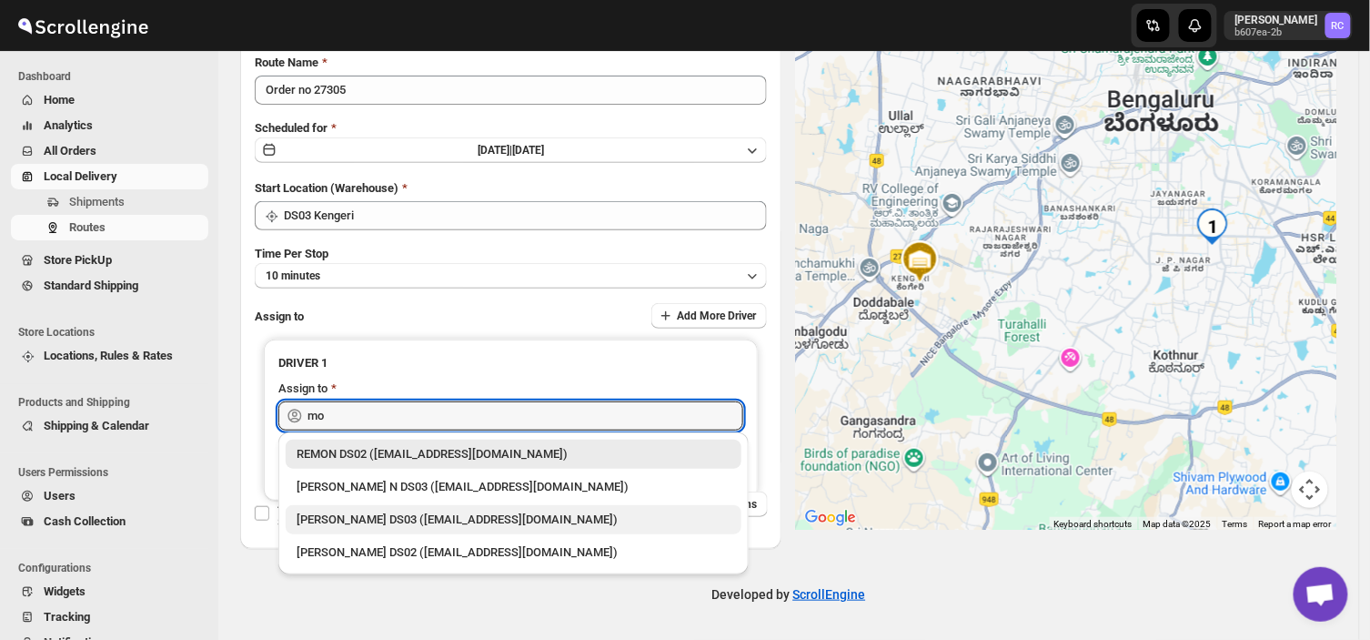
click at [370, 514] on div "[PERSON_NAME] DS03 ([EMAIL_ADDRESS][DOMAIN_NAME])" at bounding box center [514, 519] width 434 height 18
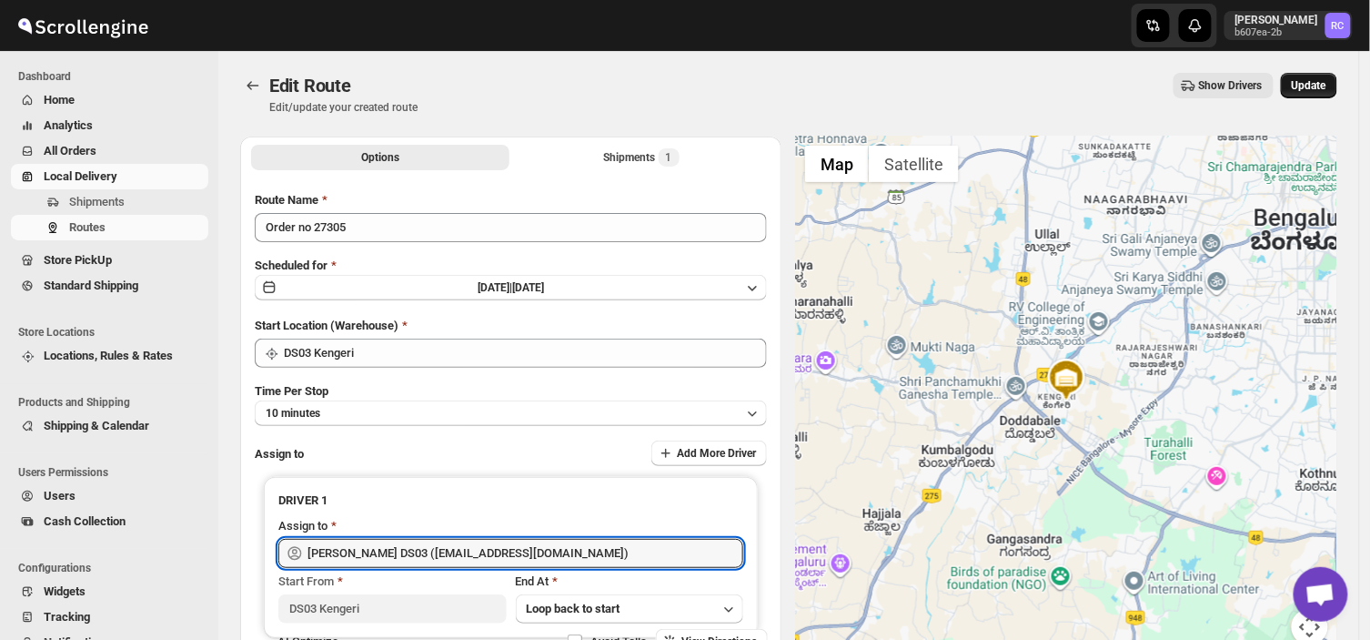
type input "[PERSON_NAME] DS03 ([EMAIL_ADDRESS][DOMAIN_NAME])"
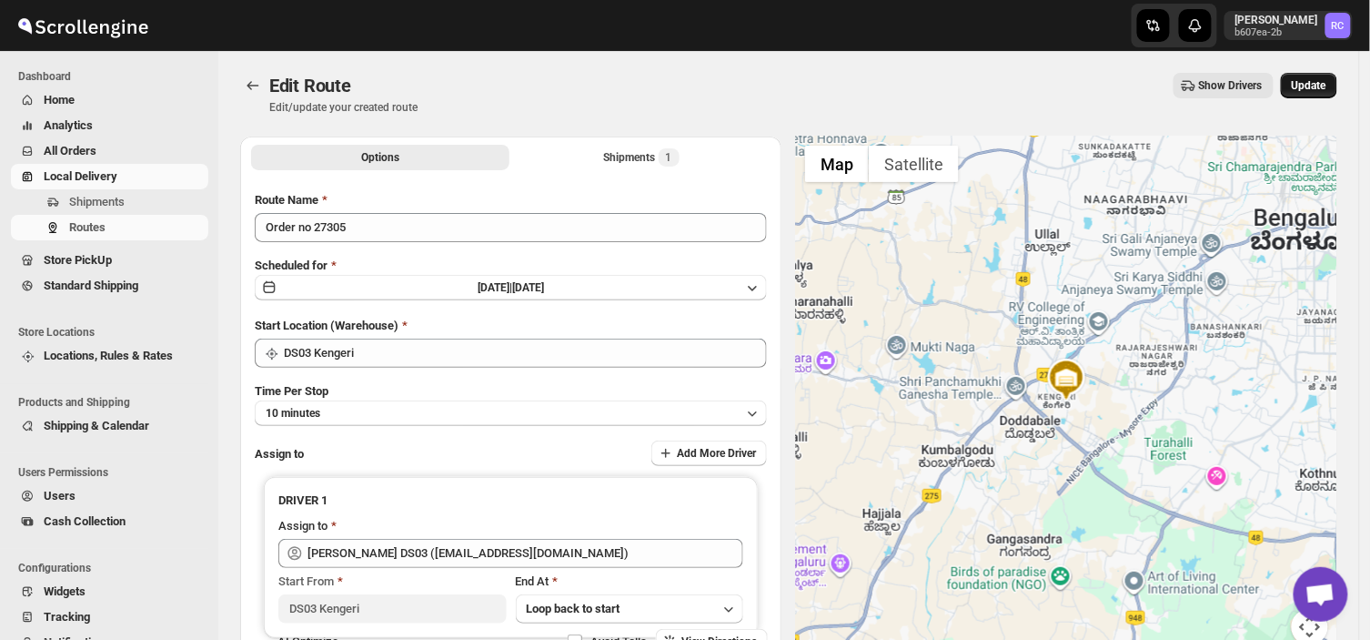
click at [1320, 73] on button "Update" at bounding box center [1309, 85] width 56 height 25
